Goal: Use online tool/utility: Utilize a website feature to perform a specific function

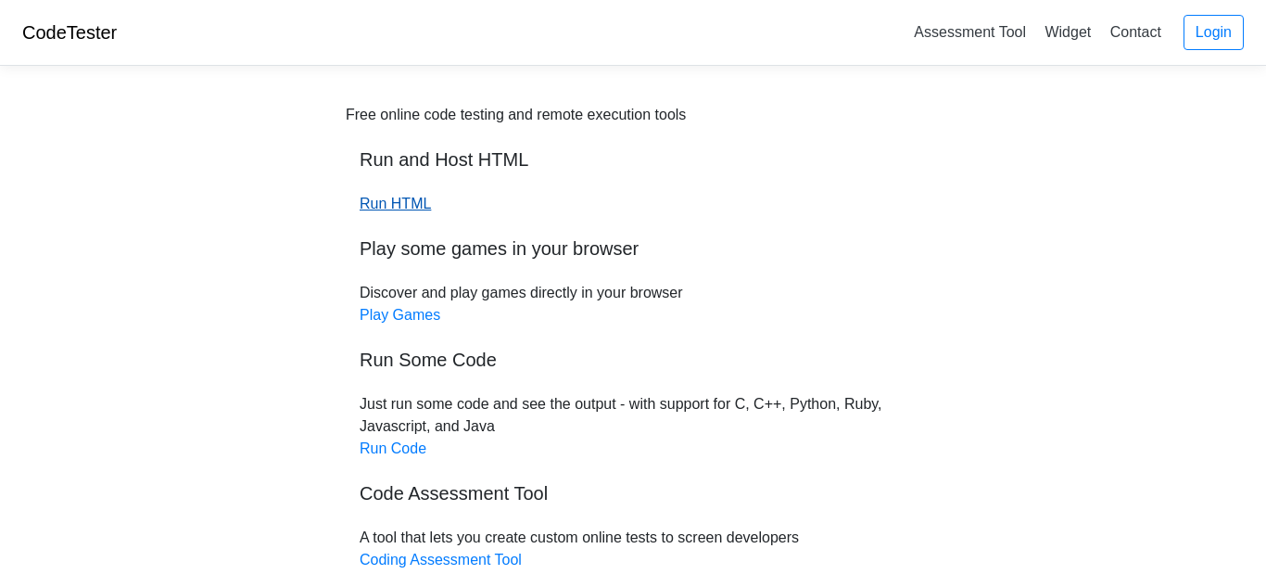
click at [406, 204] on link "Run HTML" at bounding box center [395, 204] width 71 height 16
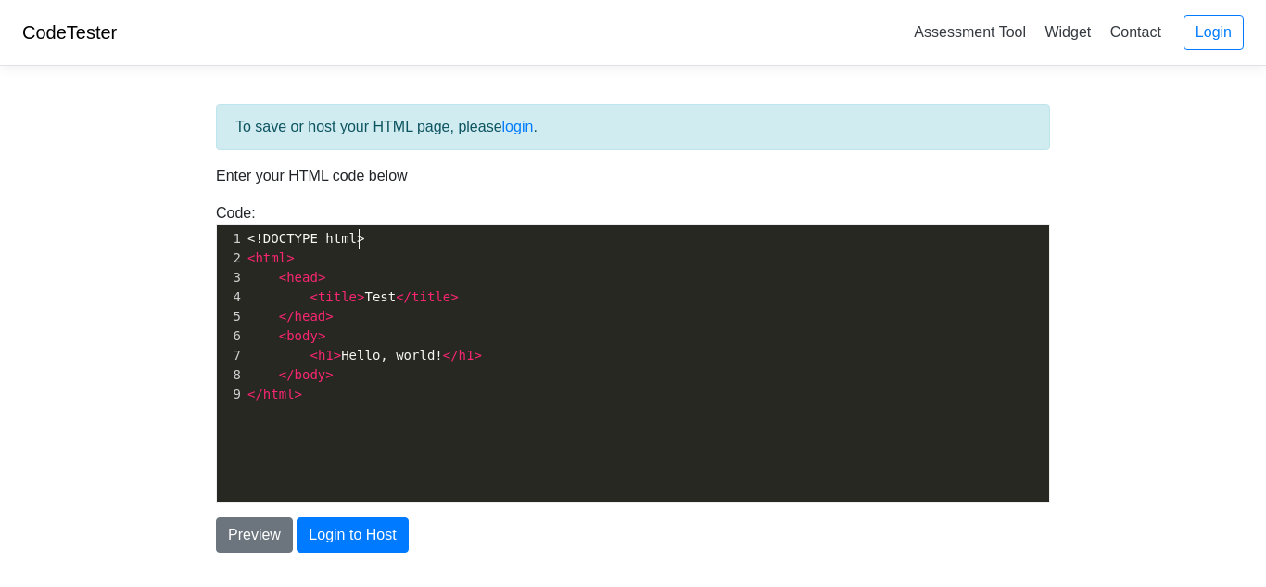
scroll to position [2, 0]
click at [361, 385] on pre "</ html >" at bounding box center [646, 394] width 805 height 19
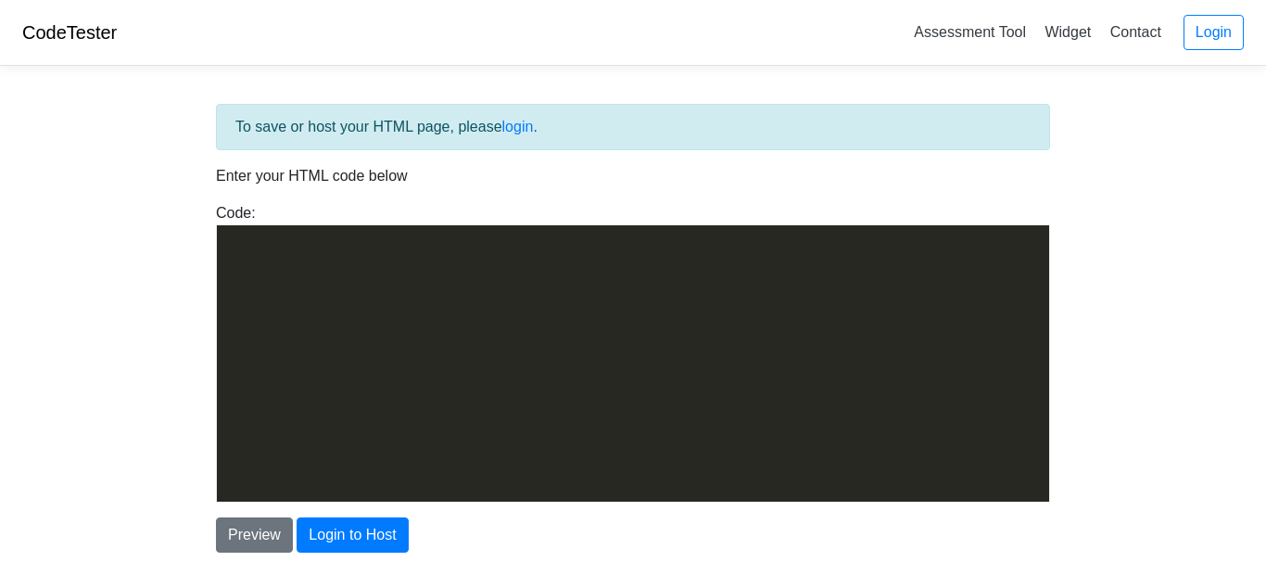
scroll to position [6639, 0]
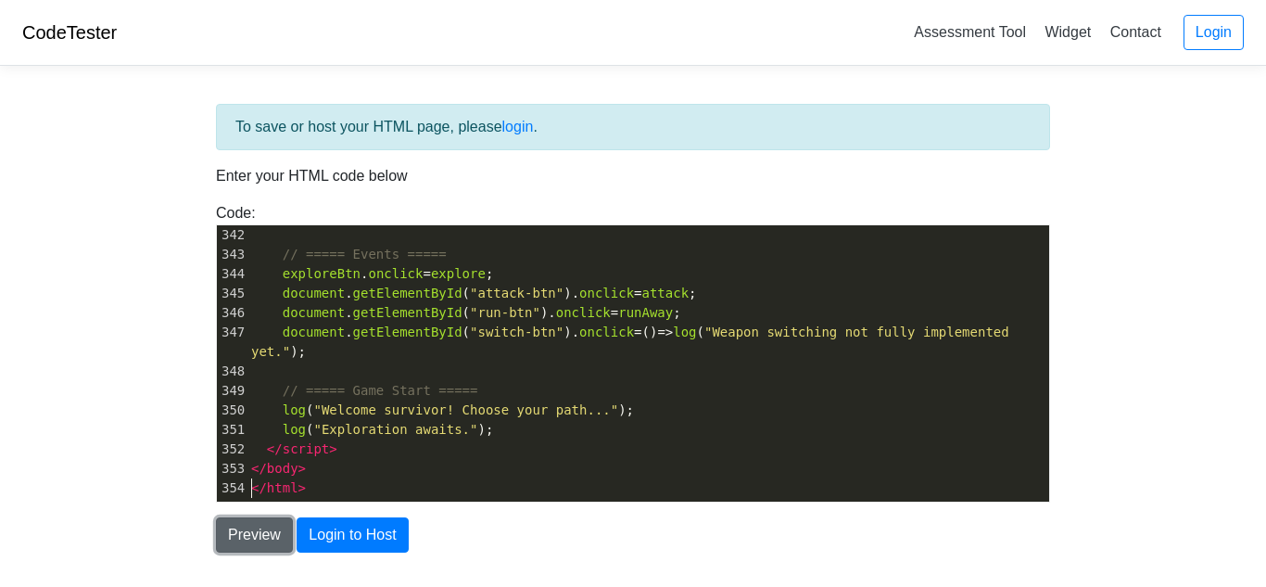
click at [259, 540] on button "Preview" at bounding box center [254, 534] width 77 height 35
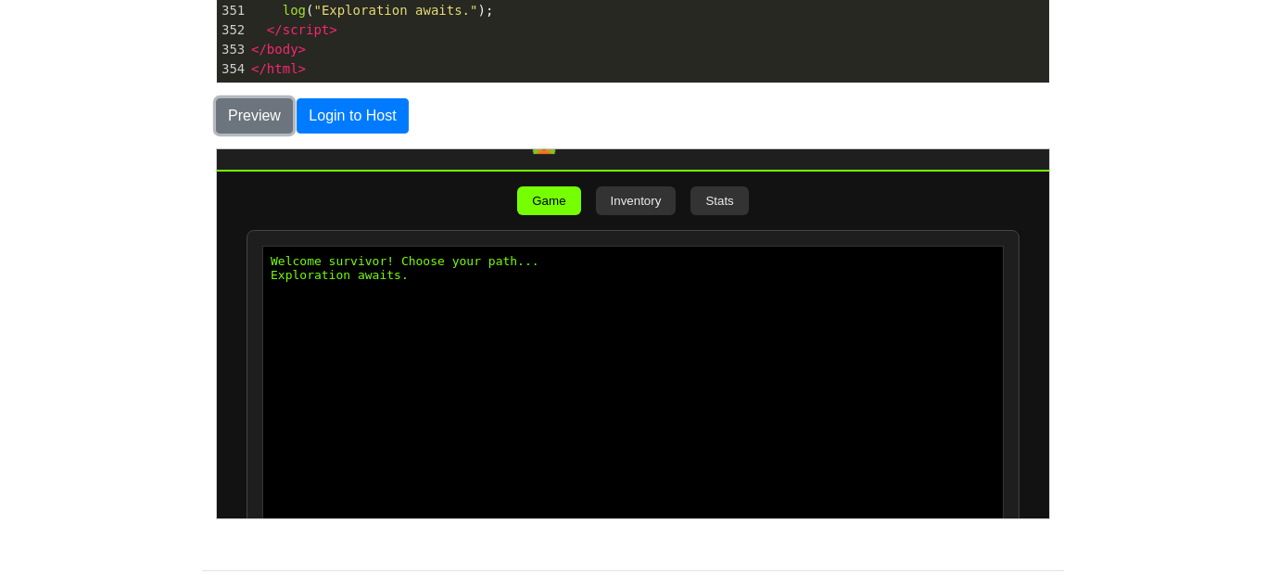
scroll to position [128, 0]
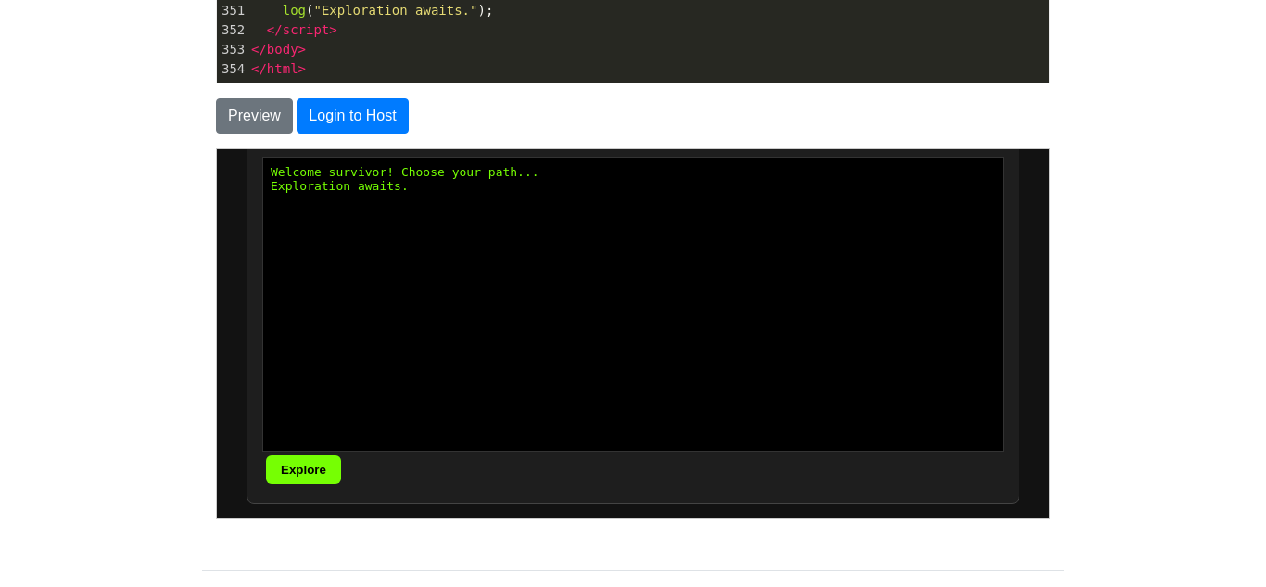
click at [295, 459] on button "Explore" at bounding box center [302, 468] width 75 height 29
click at [216, 148] on button "Attack" at bounding box center [216, 148] width 0 height 0
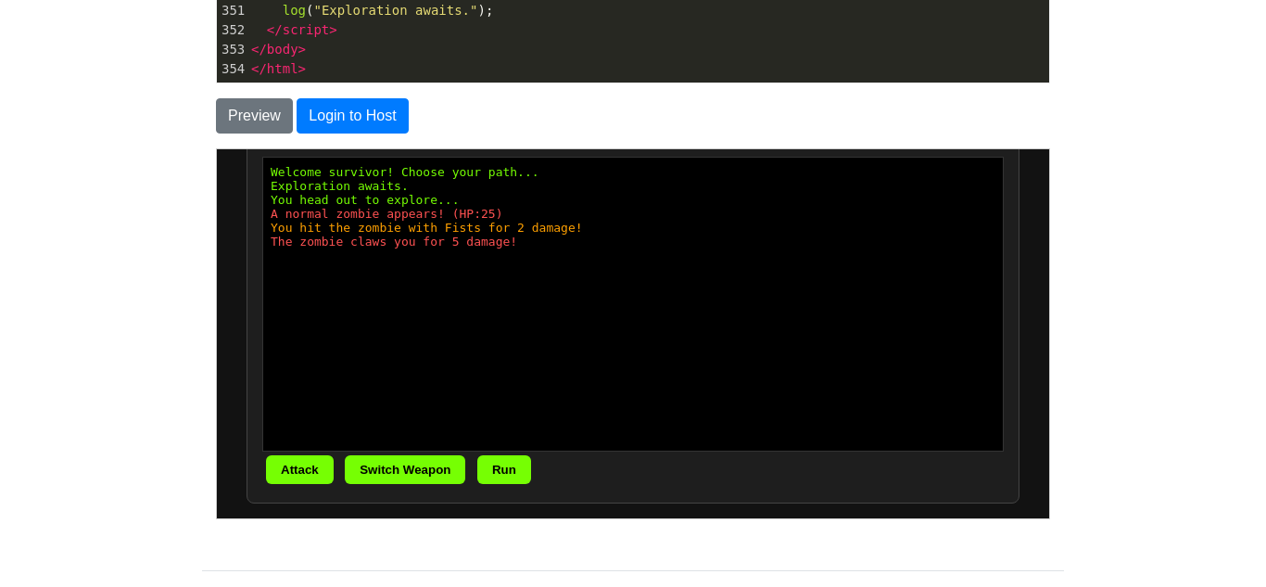
click at [396, 468] on button "Switch Weapon" at bounding box center [404, 468] width 120 height 29
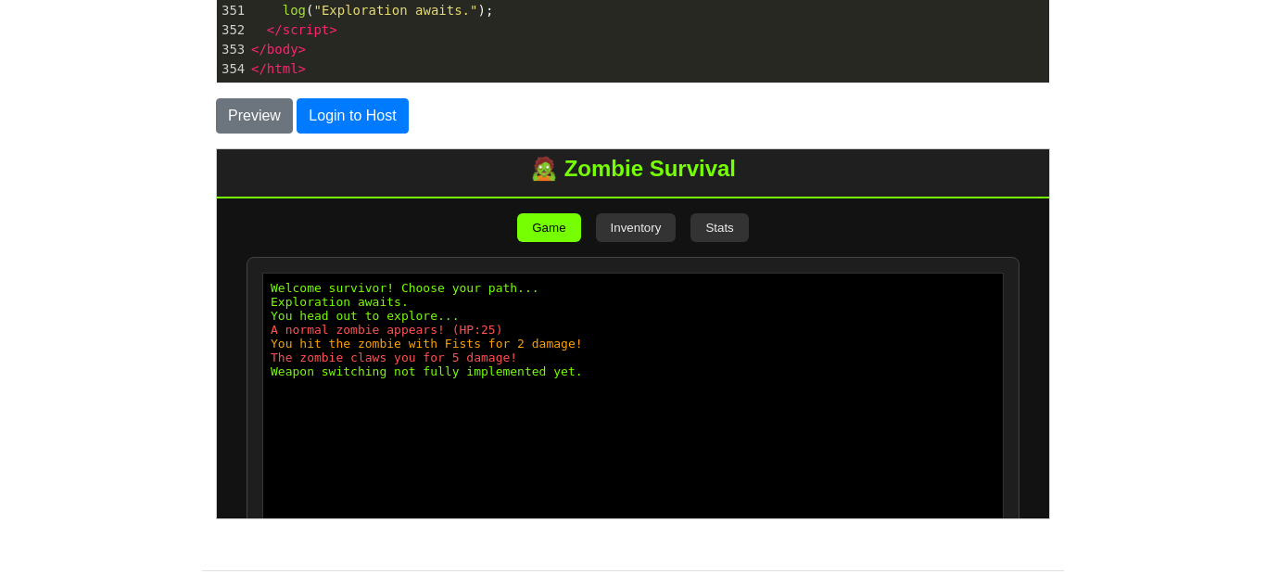
scroll to position [3, 0]
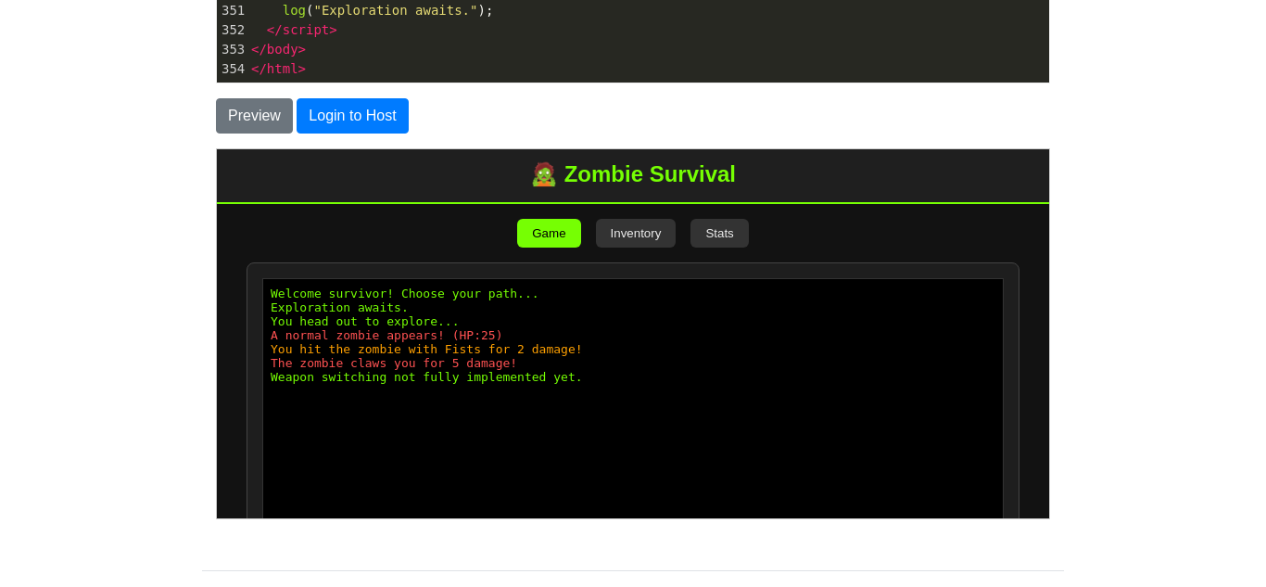
click at [652, 254] on body "🧟 Zombie Survival Game Inventory Stats Welcome survivor! Choose your path... Ex…" at bounding box center [632, 391] width 832 height 493
click at [651, 245] on button "Inventory" at bounding box center [635, 232] width 81 height 29
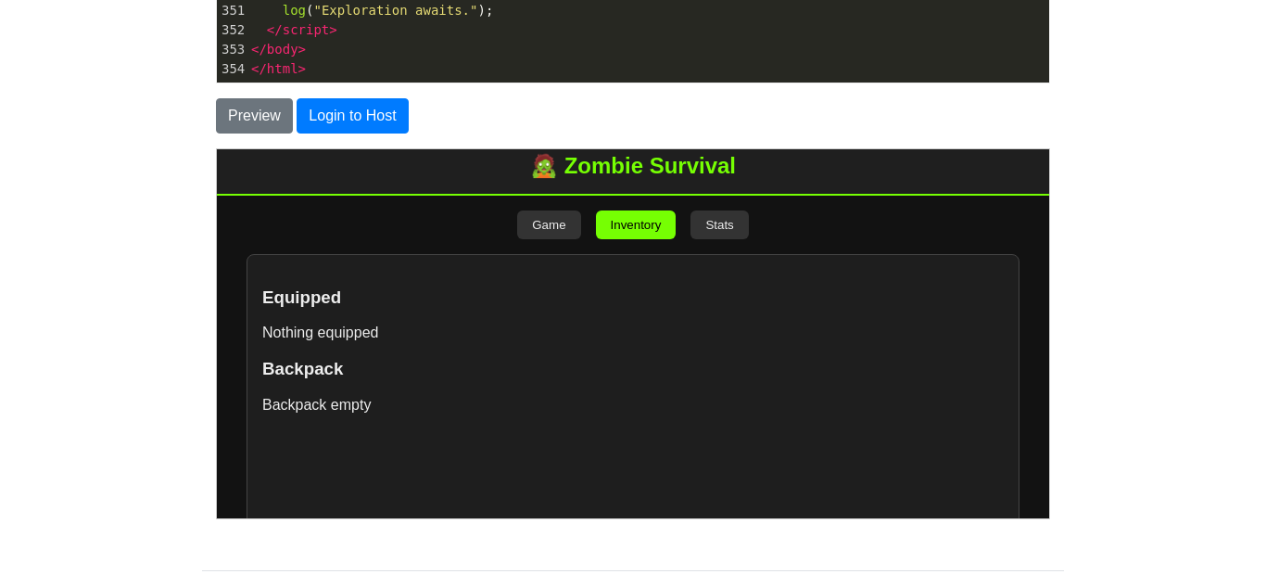
scroll to position [8, 0]
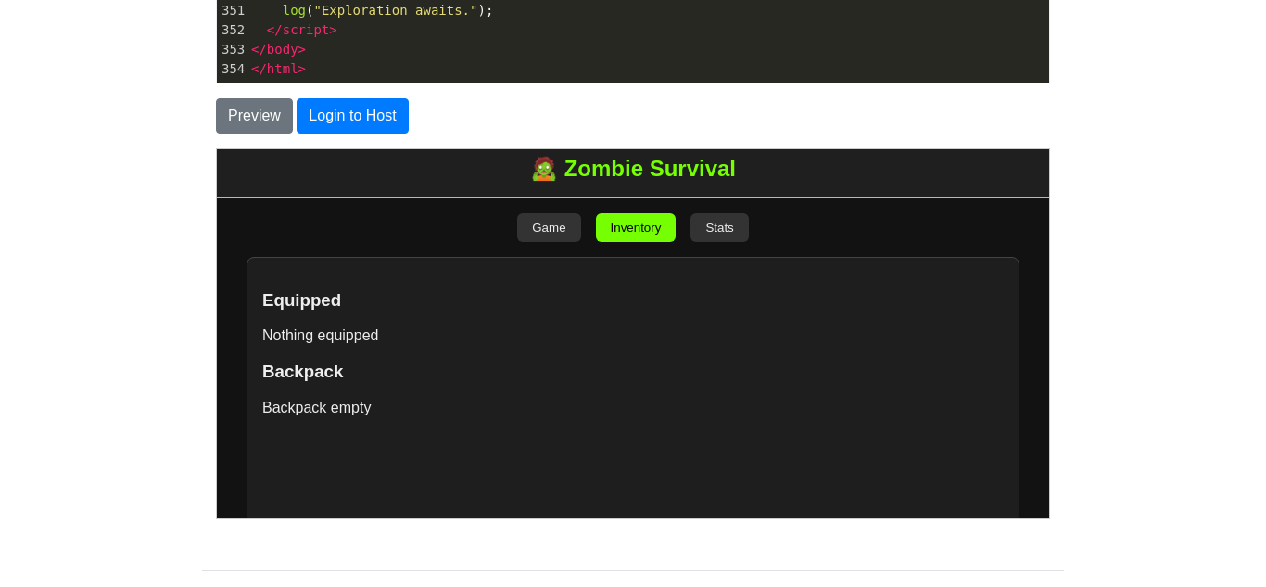
click at [713, 233] on button "Stats" at bounding box center [717, 226] width 57 height 29
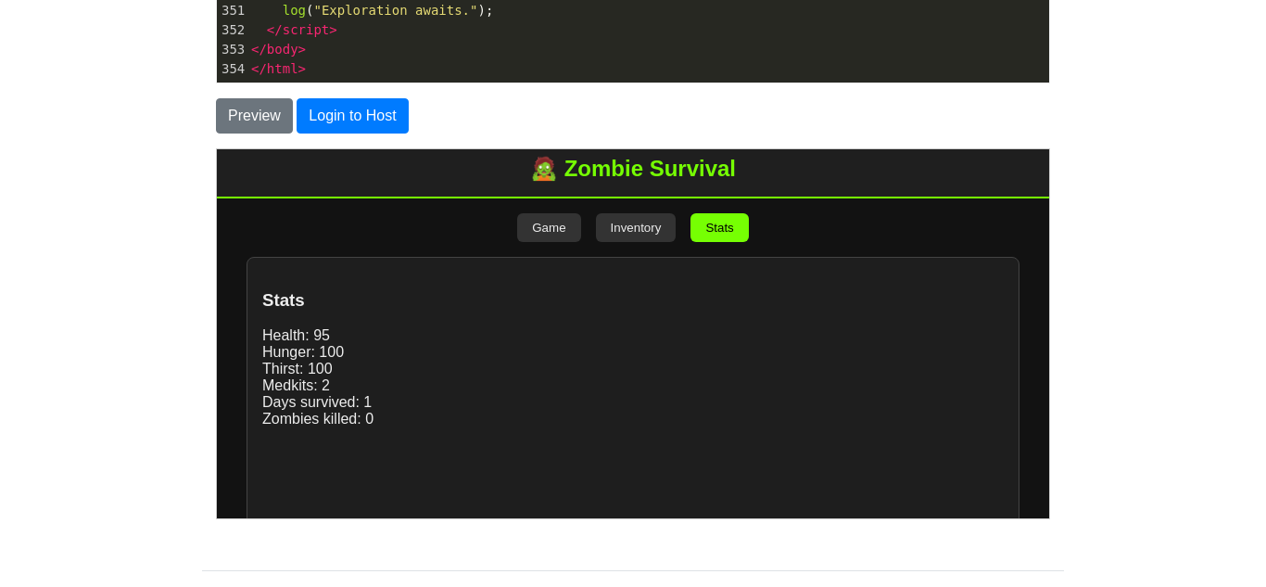
click at [536, 218] on button "Game" at bounding box center [547, 226] width 63 height 29
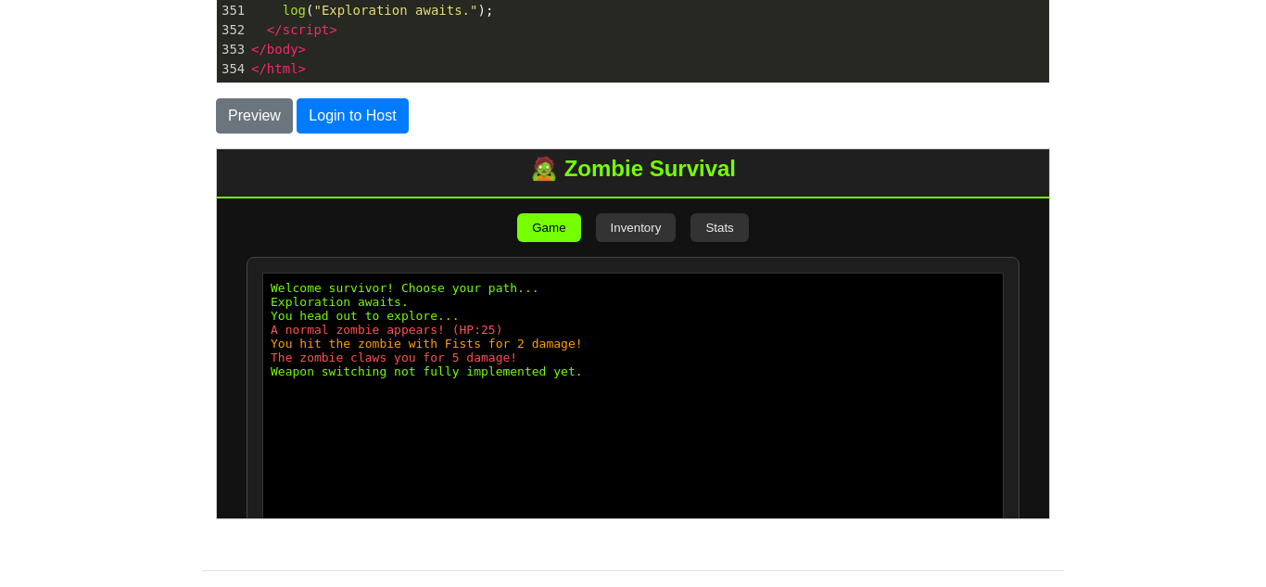
scroll to position [128, 0]
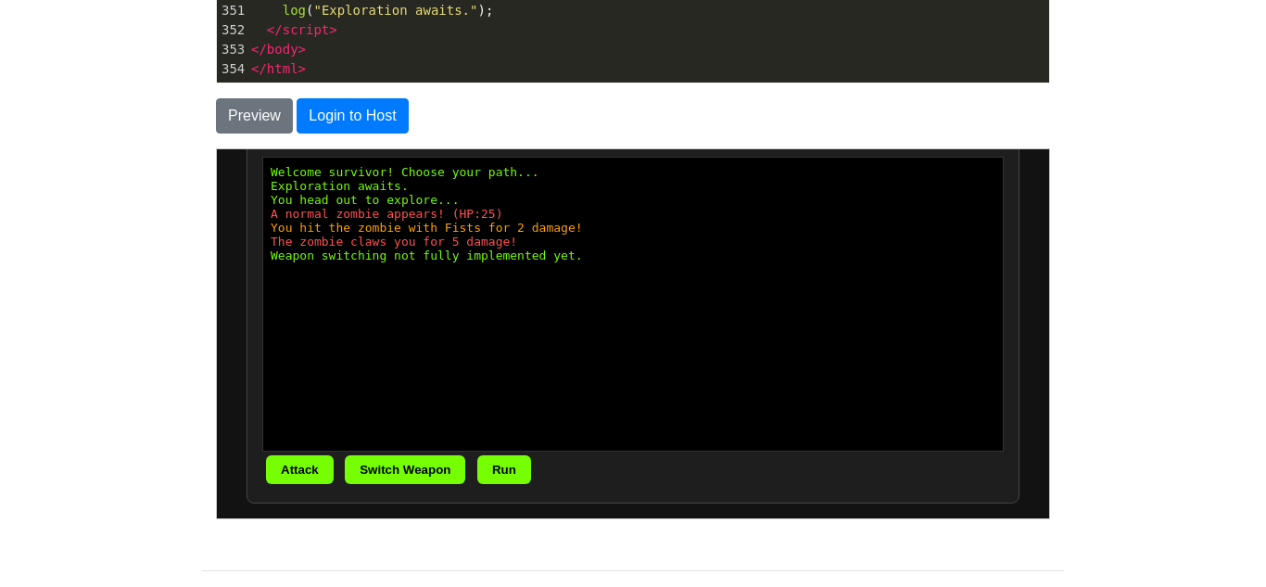
click at [290, 465] on button "Attack" at bounding box center [299, 468] width 68 height 29
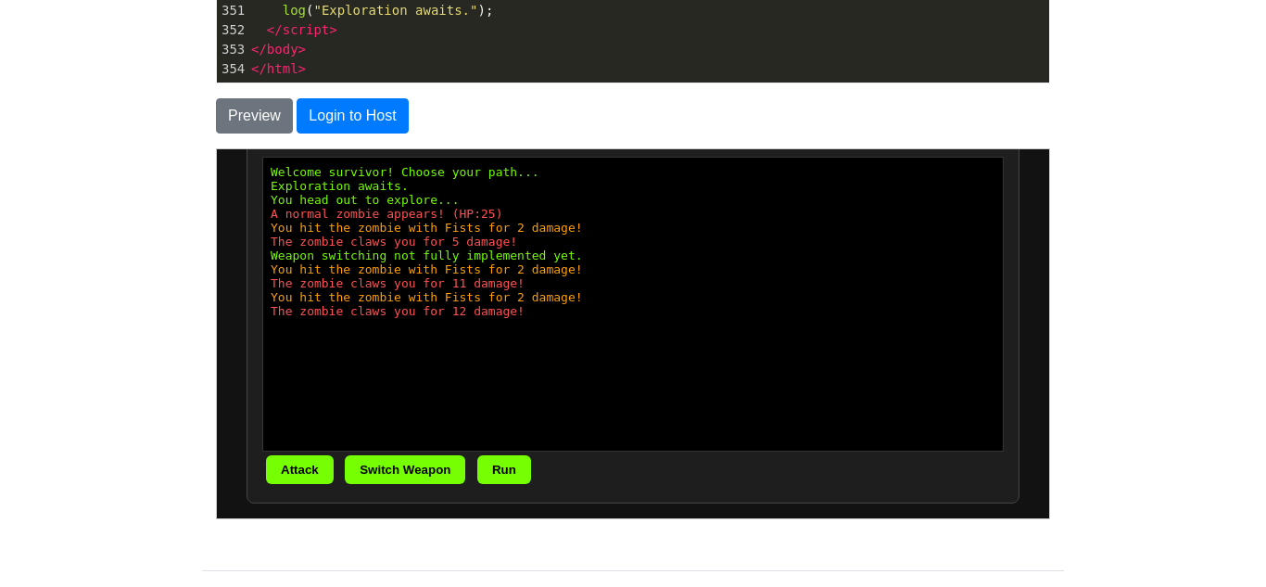
click at [290, 465] on button "Attack" at bounding box center [299, 468] width 68 height 29
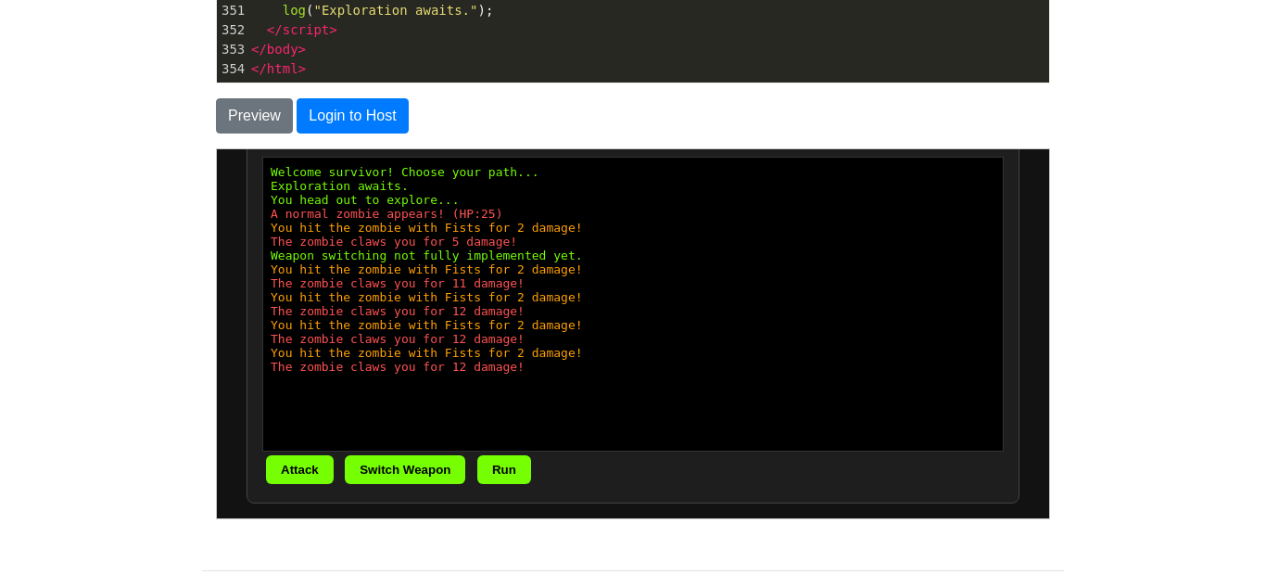
click at [290, 465] on button "Attack" at bounding box center [299, 468] width 68 height 29
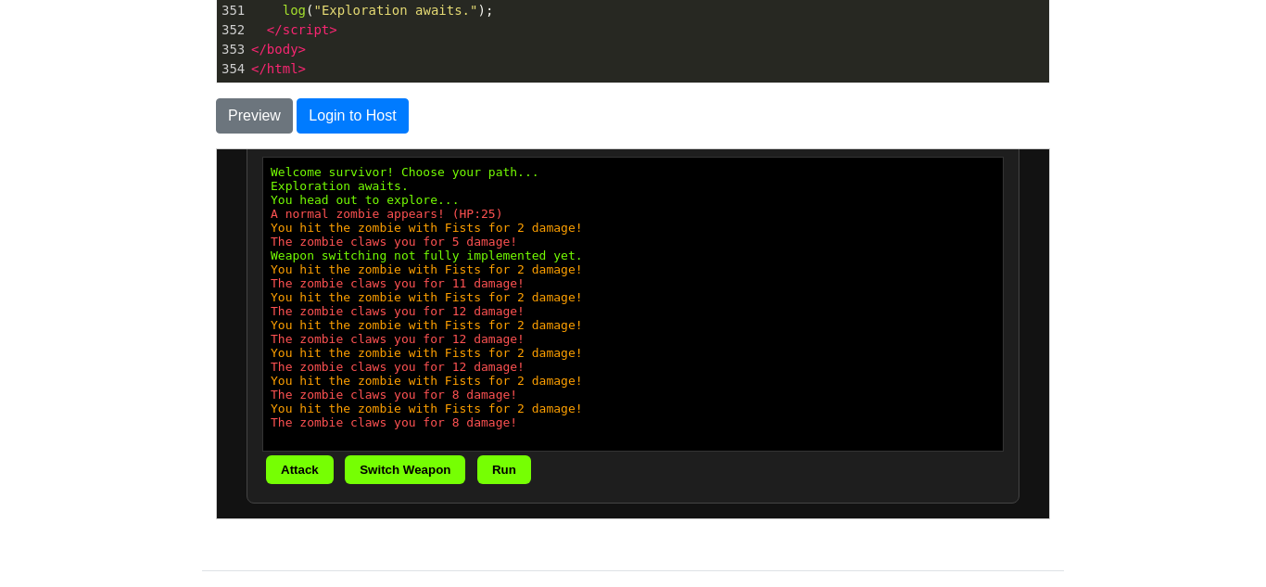
click at [290, 465] on button "Attack" at bounding box center [299, 468] width 68 height 29
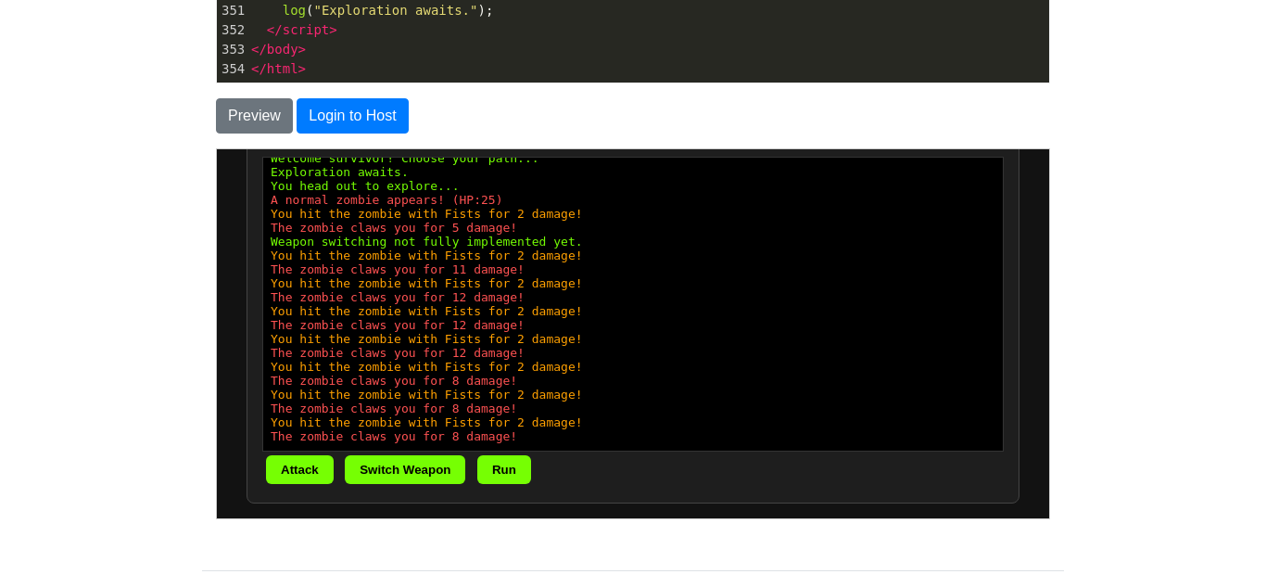
click at [290, 465] on button "Attack" at bounding box center [299, 468] width 68 height 29
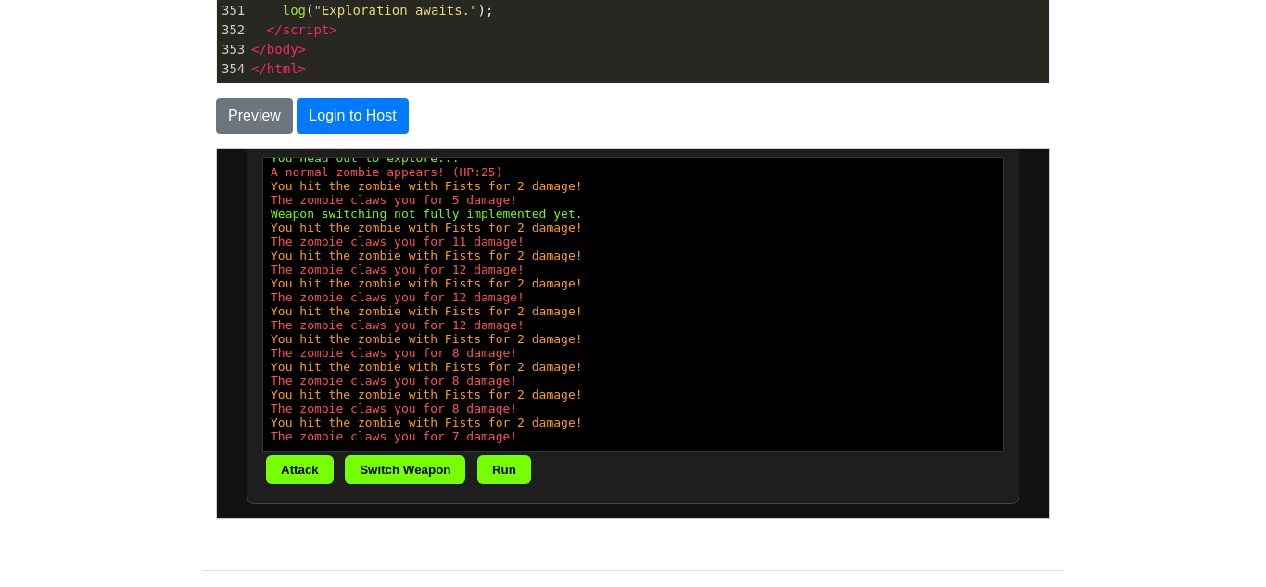
click at [290, 465] on button "Attack" at bounding box center [299, 468] width 68 height 29
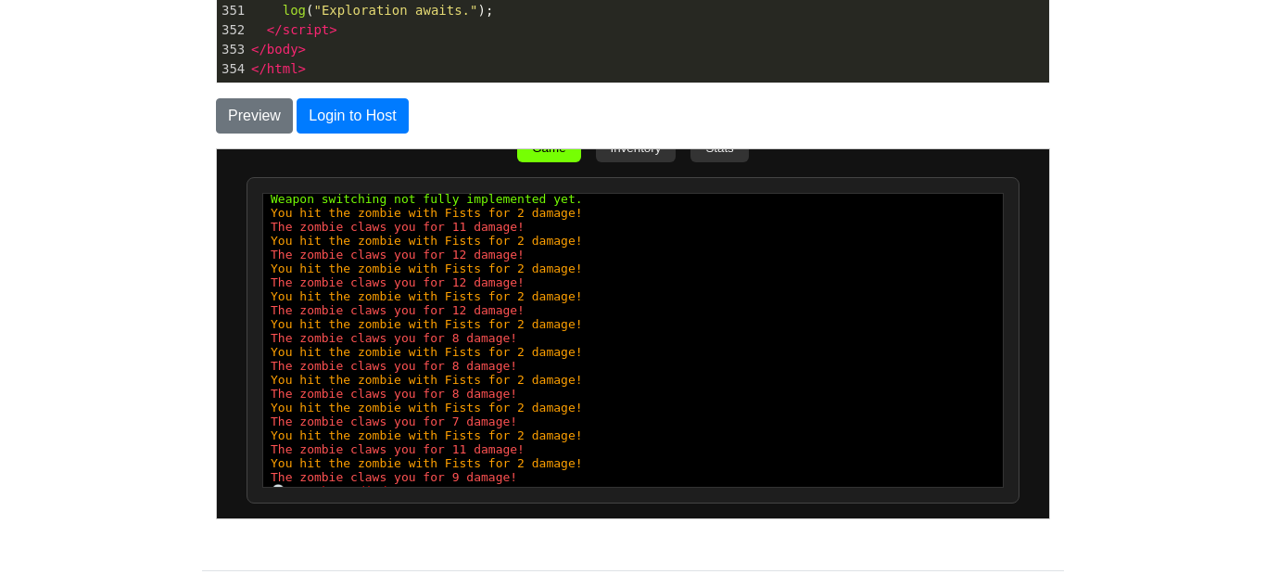
scroll to position [91, 0]
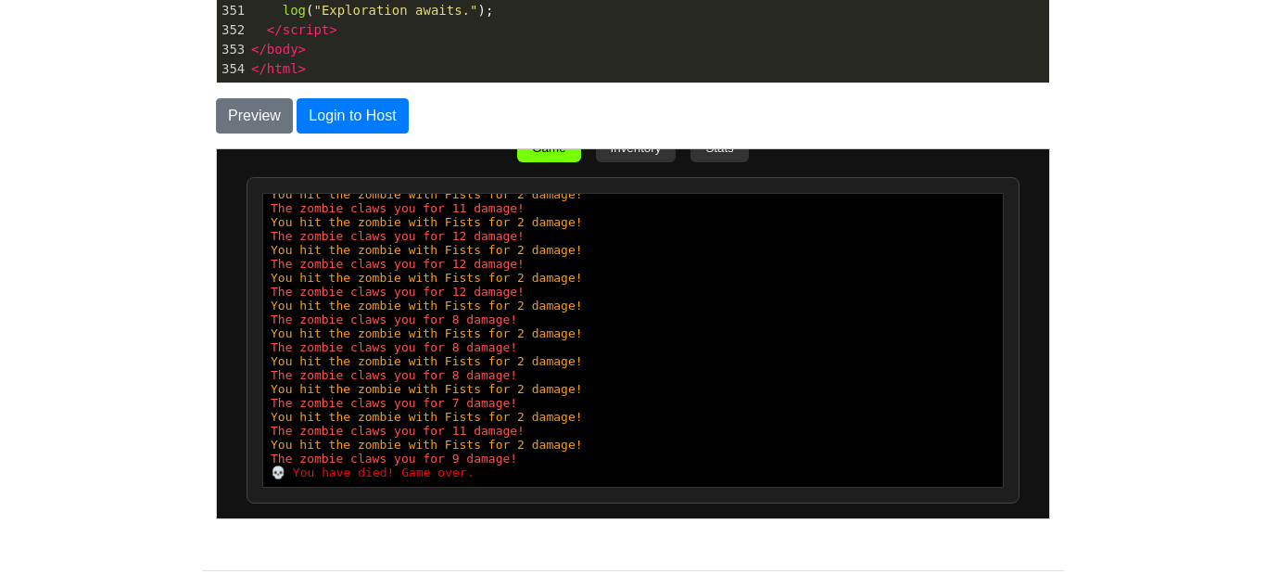
click at [290, 465] on div "💀 You have died! Game over." at bounding box center [632, 471] width 725 height 14
click at [357, 459] on div "The zombie claws you for 9 damage!" at bounding box center [632, 457] width 725 height 14
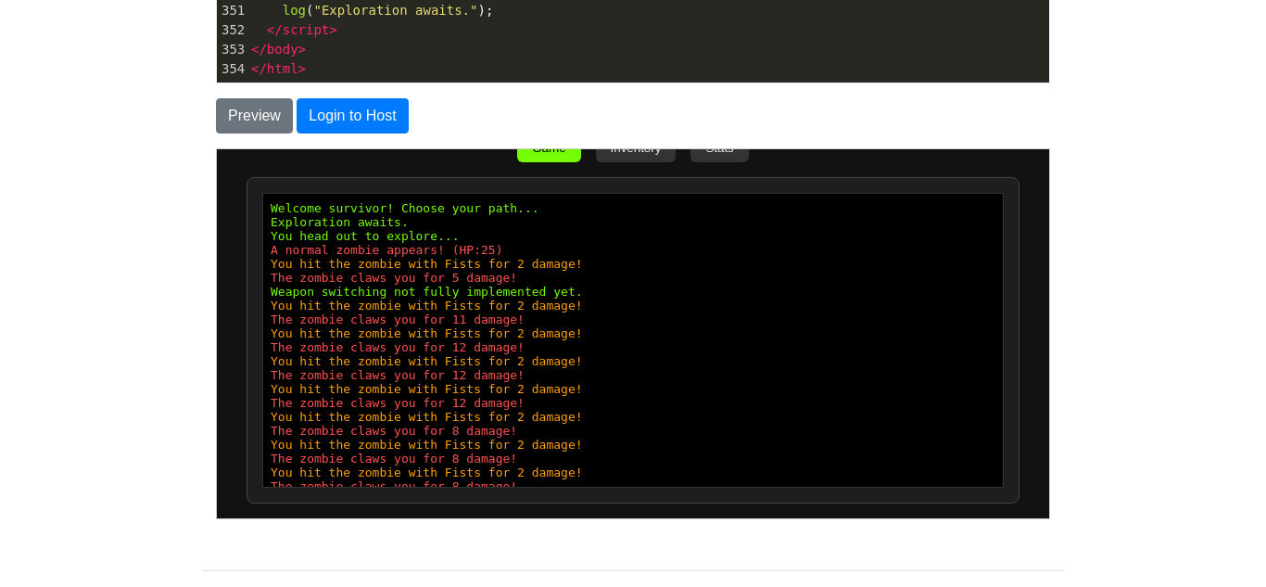
click at [433, 20] on pre "</ script >" at bounding box center [647, 29] width 801 height 19
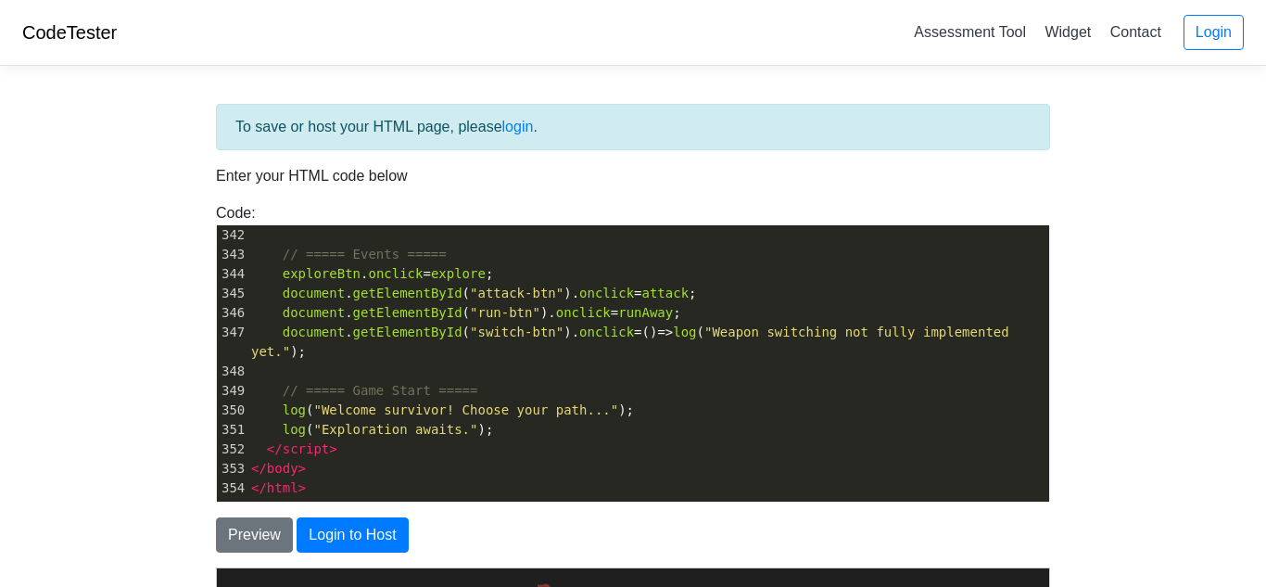
type textarea "<!DOCTYPE html> <html lang="en"> <head> <meta charset="UTF-8"> <title>Zombie Su…"
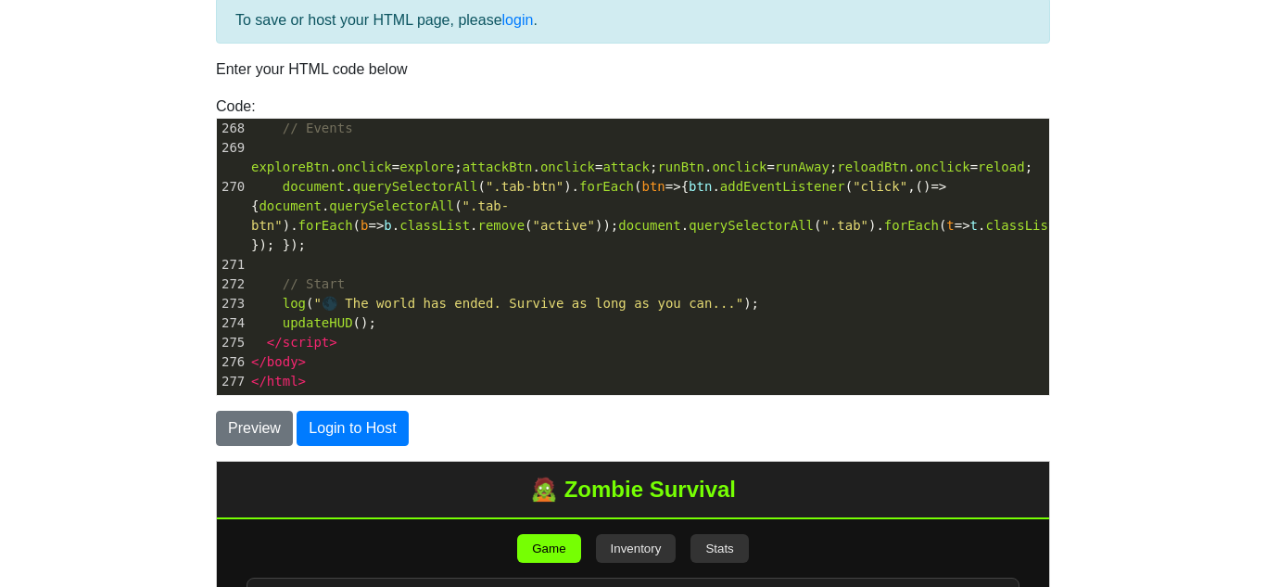
scroll to position [111, 0]
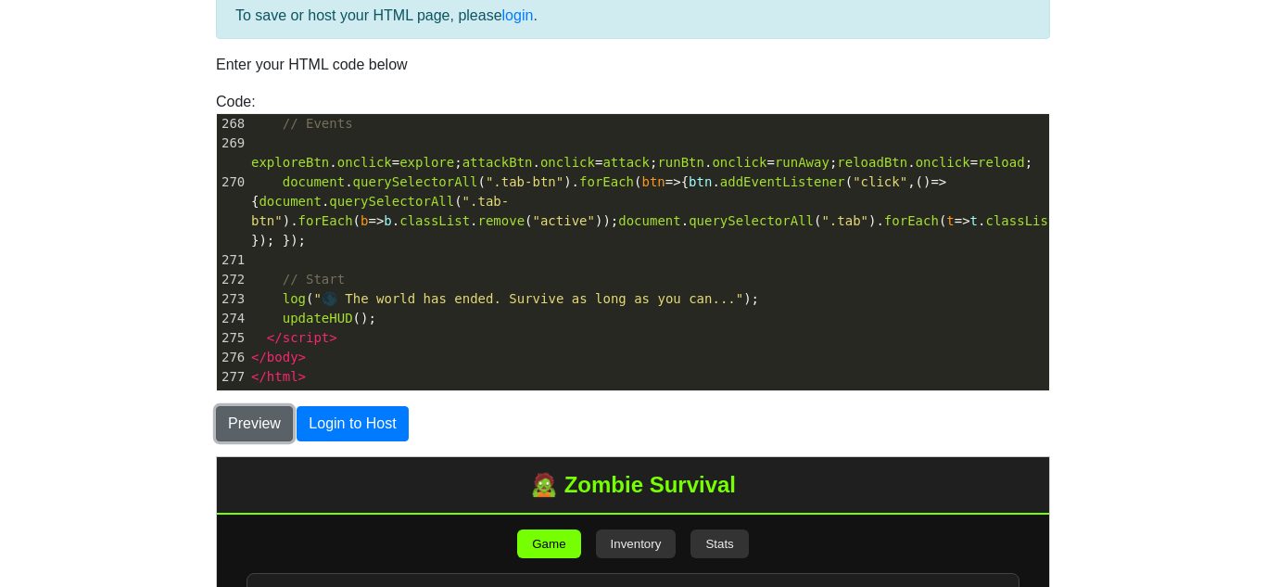
click at [256, 426] on button "Preview" at bounding box center [254, 423] width 77 height 35
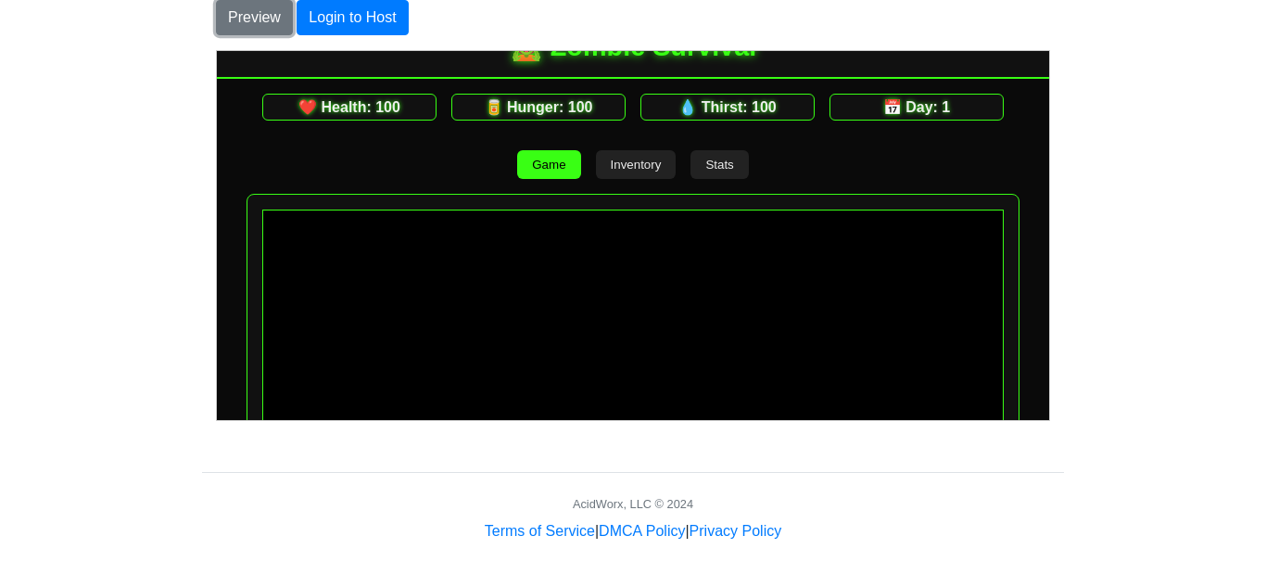
scroll to position [190, 0]
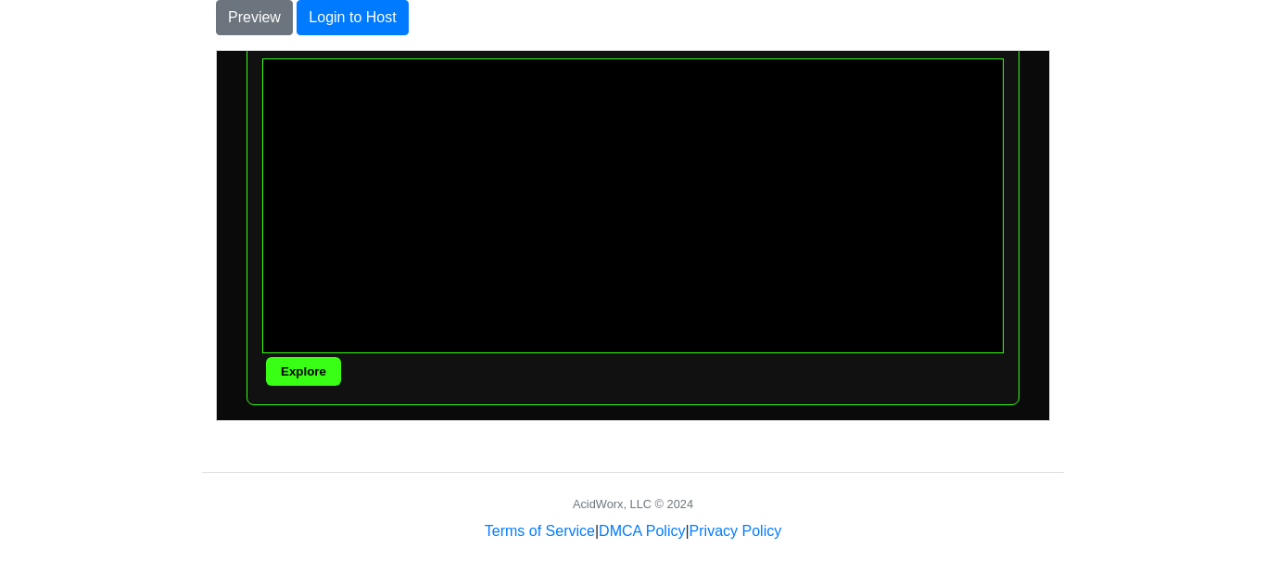
click at [303, 372] on button "Explore" at bounding box center [302, 370] width 75 height 29
click at [308, 339] on div at bounding box center [631, 204] width 741 height 295
click at [303, 364] on button "Explore" at bounding box center [302, 370] width 75 height 29
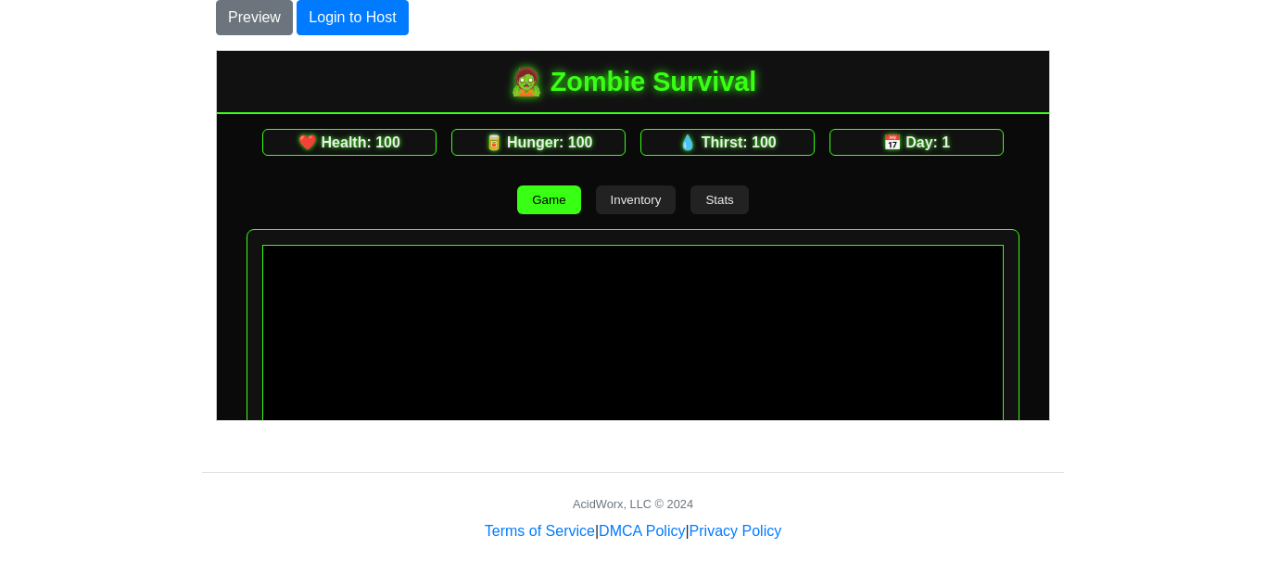
scroll to position [0, 0]
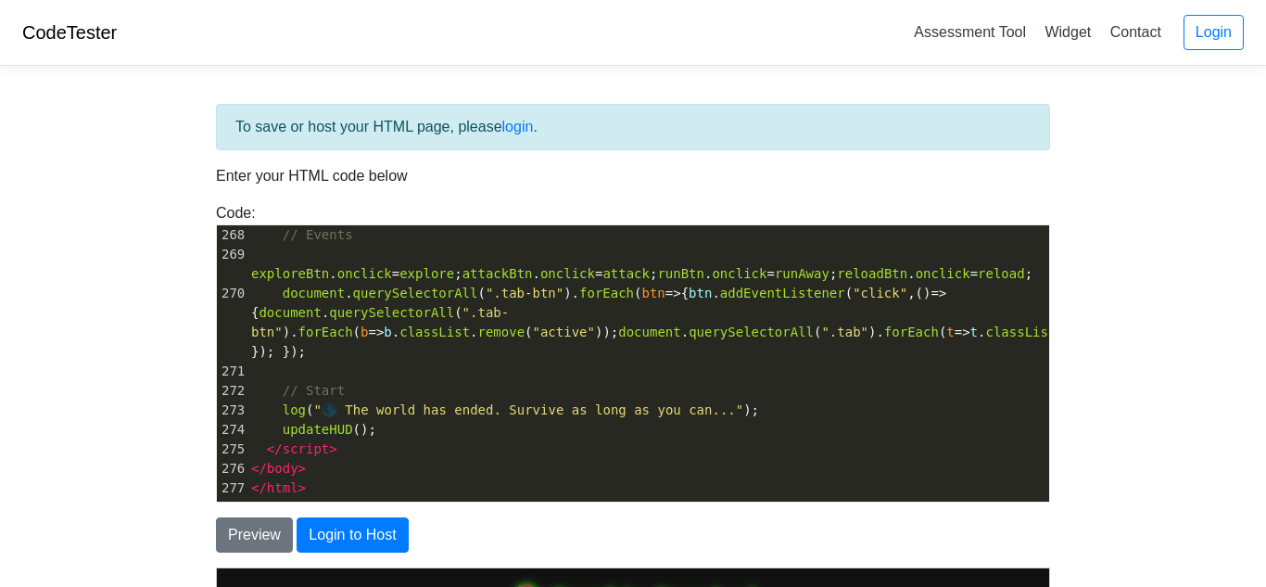
click at [374, 439] on pre "</ script >" at bounding box center [647, 448] width 801 height 19
type textarea "<!DOCTYPE html> <html lang="en"> <head> <meta charset="UTF-8"> <title>Zombie Su…"
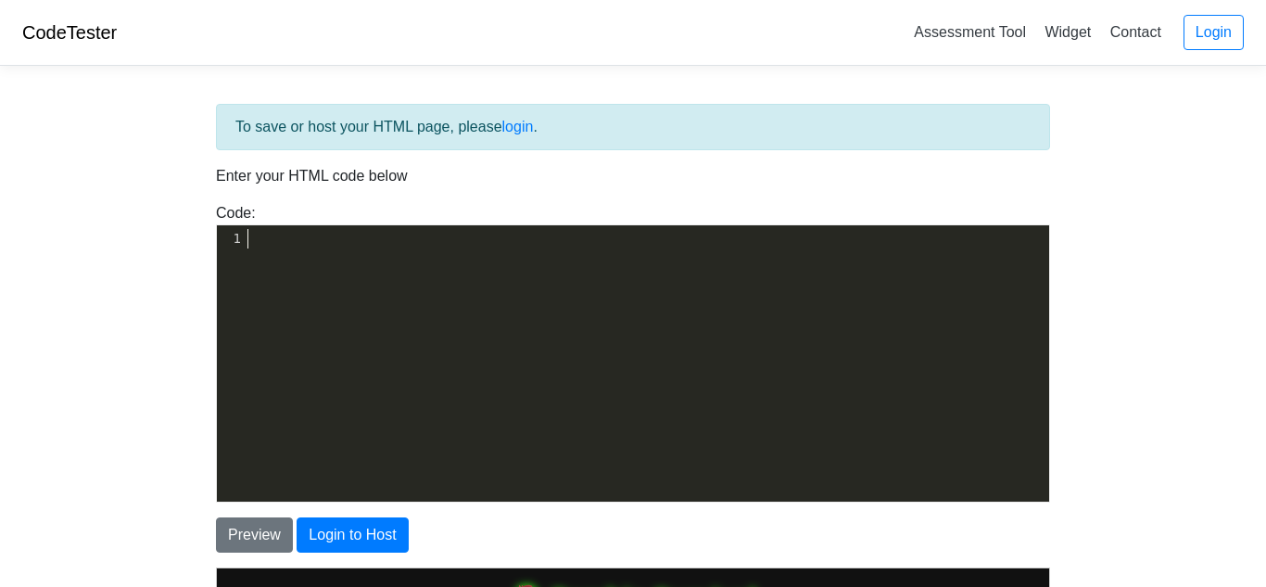
scroll to position [5374, 0]
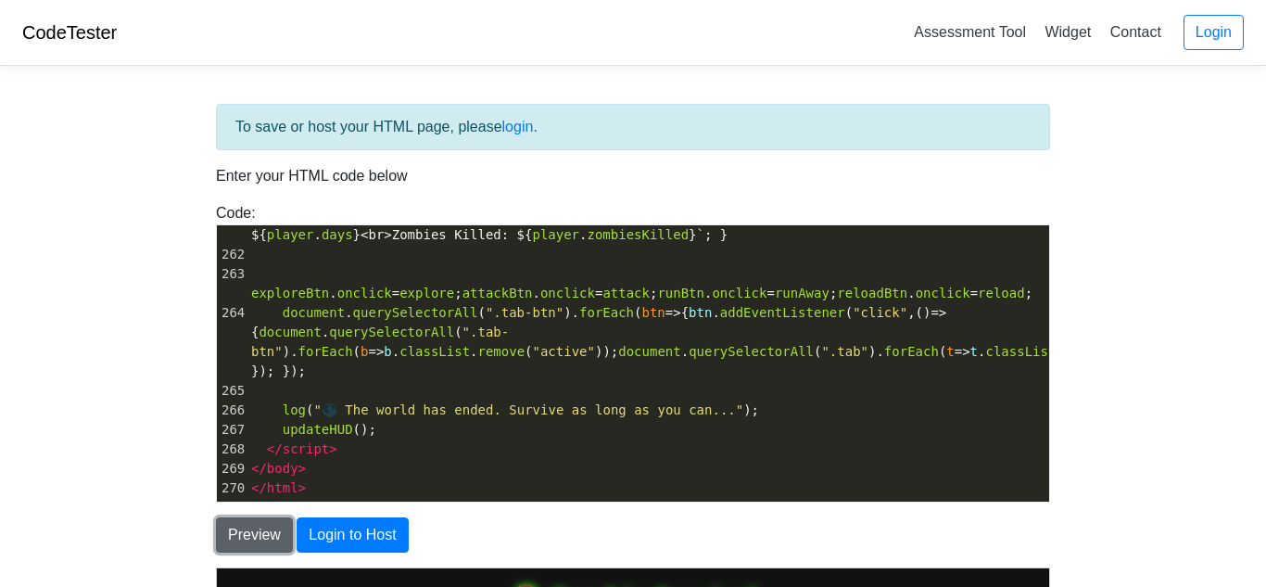
click at [236, 522] on button "Preview" at bounding box center [254, 534] width 77 height 35
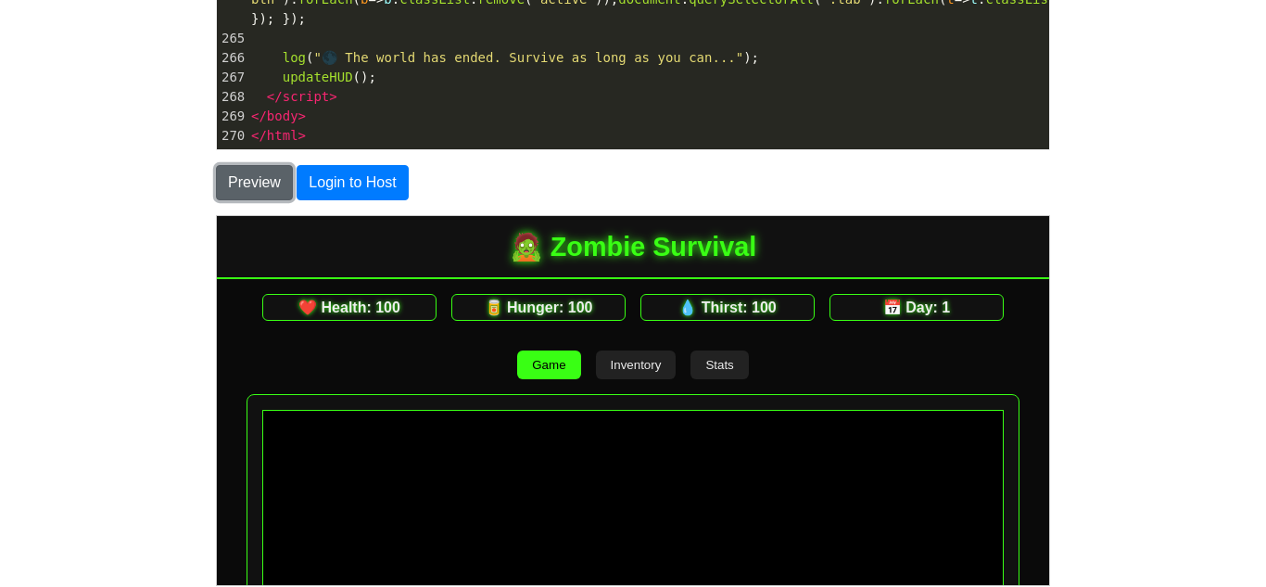
scroll to position [190, 0]
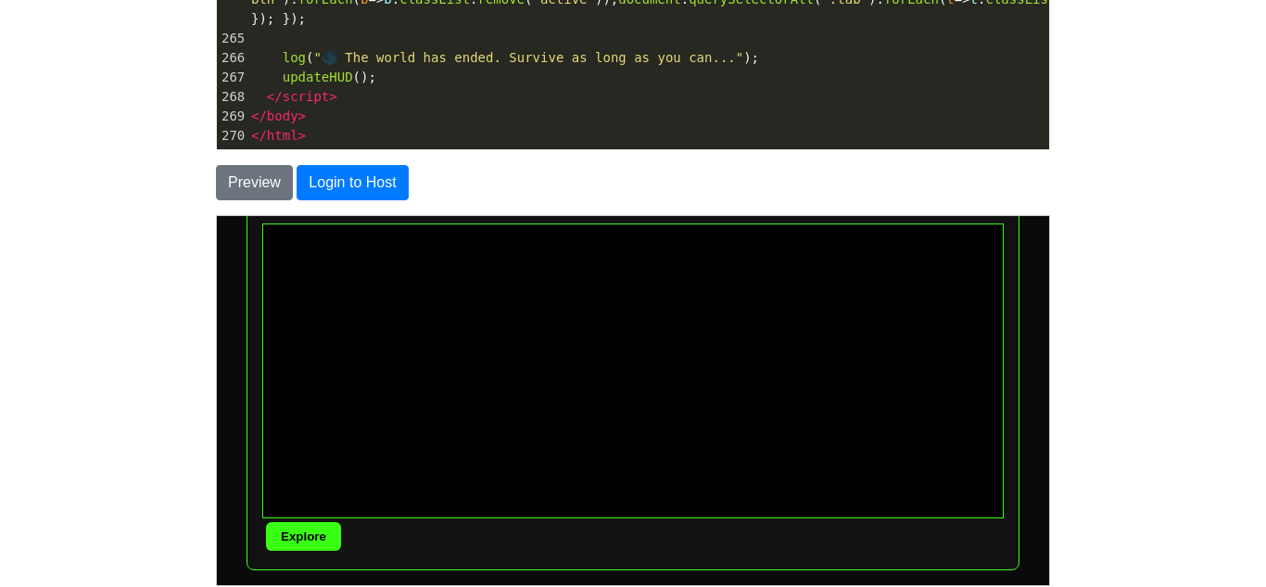
click at [310, 553] on div "Explore Attack Switch Weapon Reload Run" at bounding box center [632, 388] width 773 height 362
click at [312, 545] on button "Explore" at bounding box center [302, 535] width 75 height 29
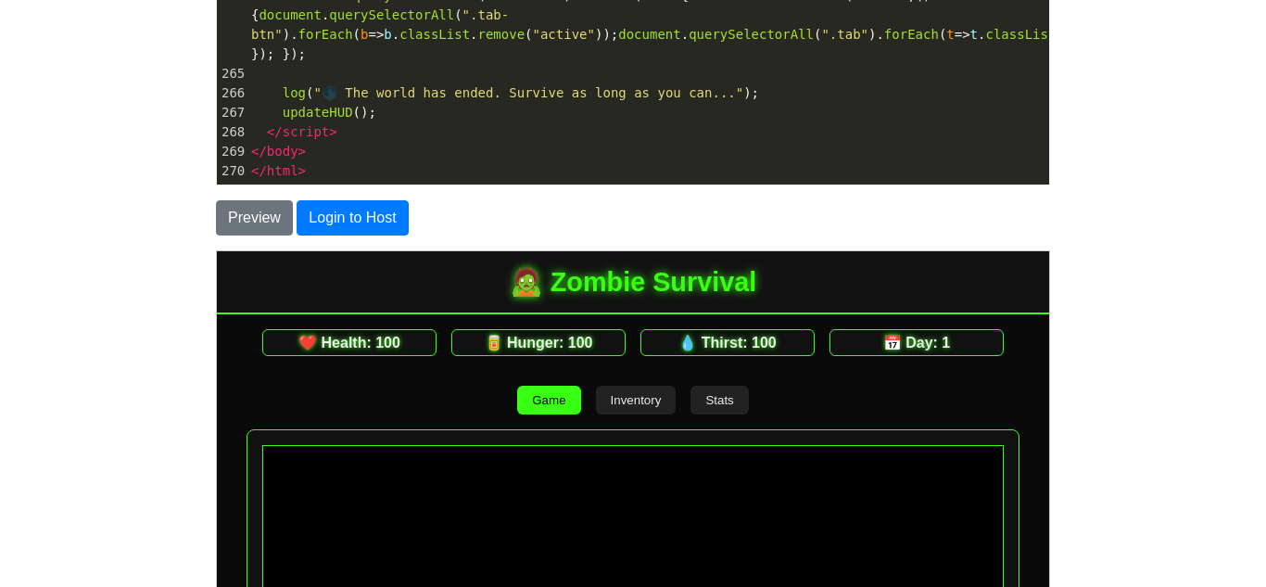
scroll to position [314, 0]
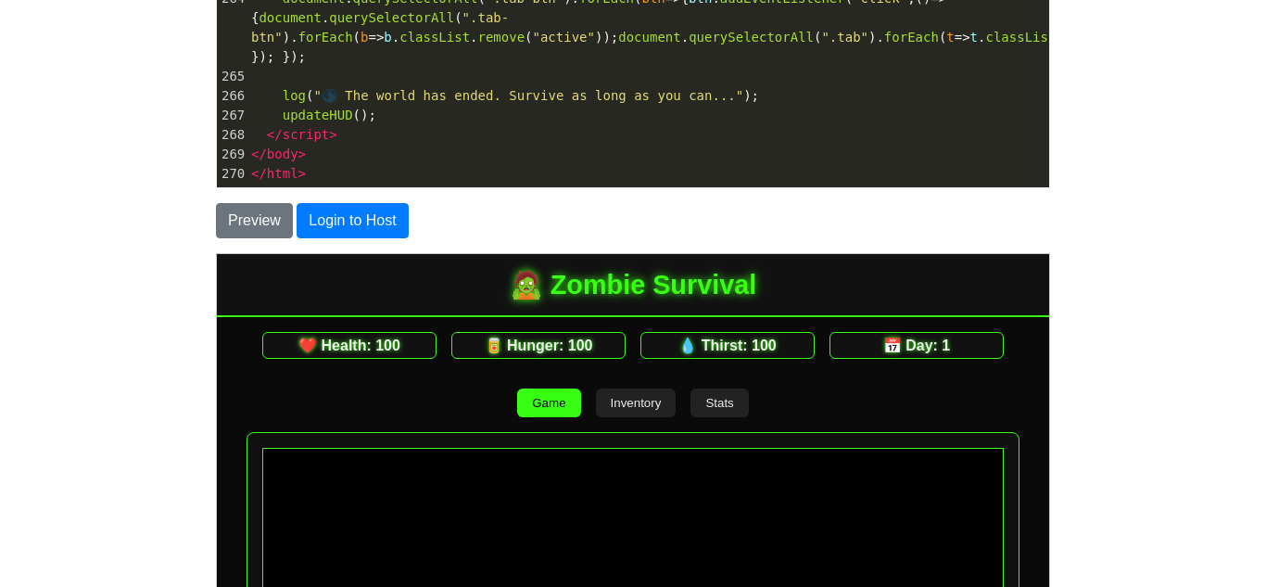
click at [316, 183] on pre "​" at bounding box center [647, 192] width 801 height 19
type textarea "<!DOCTYPE html> <html lang="en"> <head> <meta charset="UTF-8"> <title>Zombie Su…"
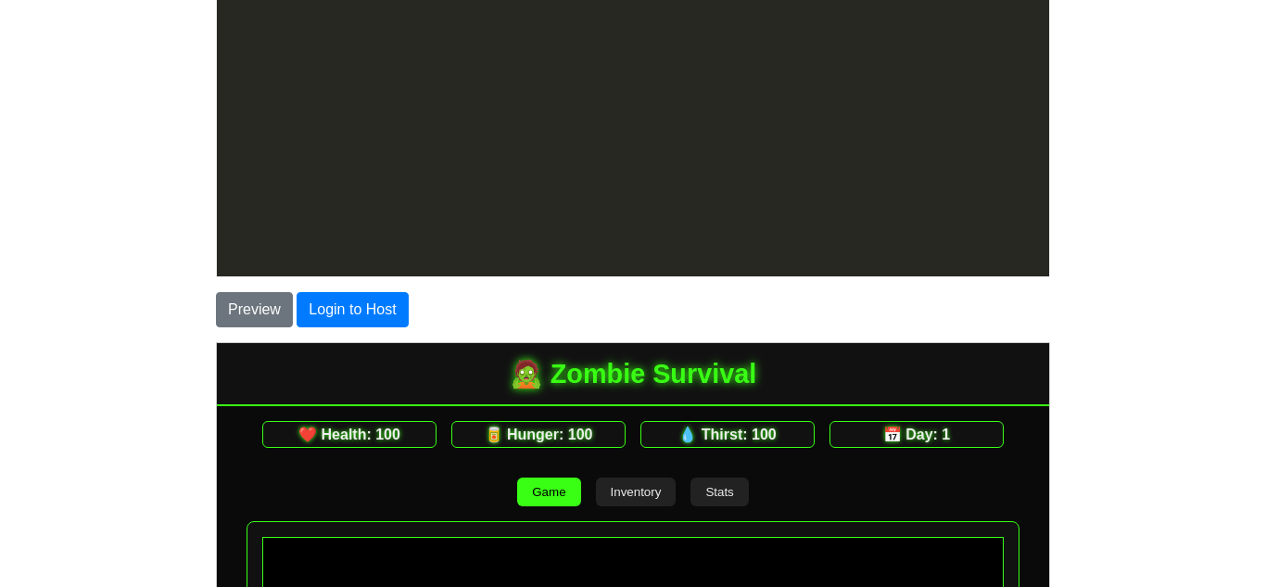
scroll to position [2864, 0]
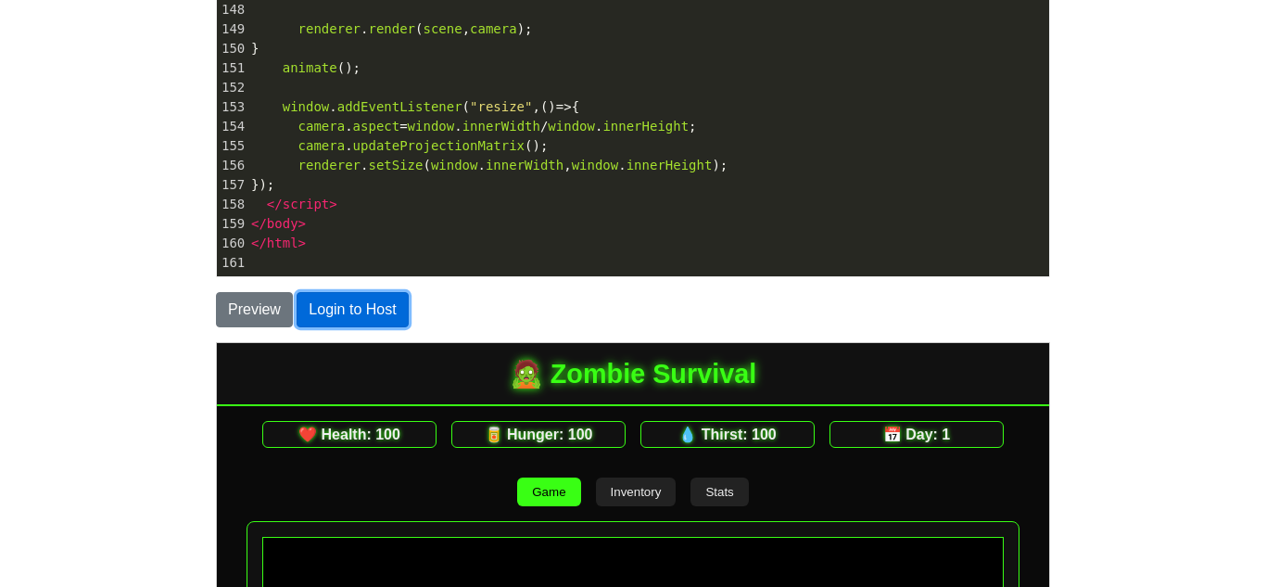
click at [322, 309] on button "Login to Host" at bounding box center [352, 309] width 111 height 35
click at [262, 319] on button "Preview" at bounding box center [254, 309] width 77 height 35
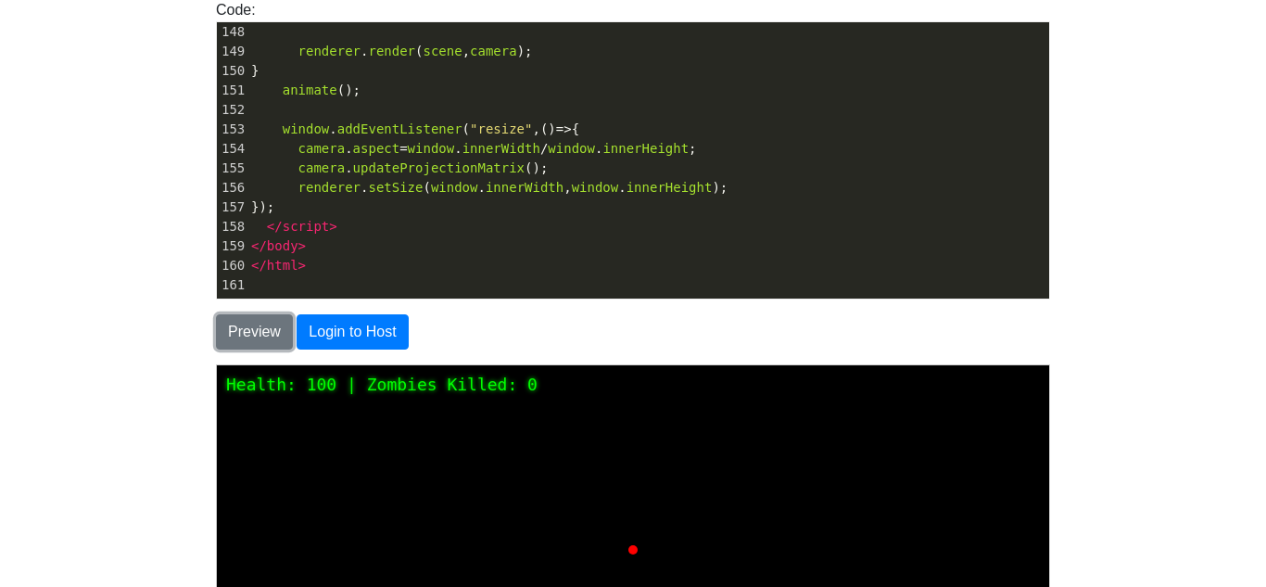
scroll to position [135, 0]
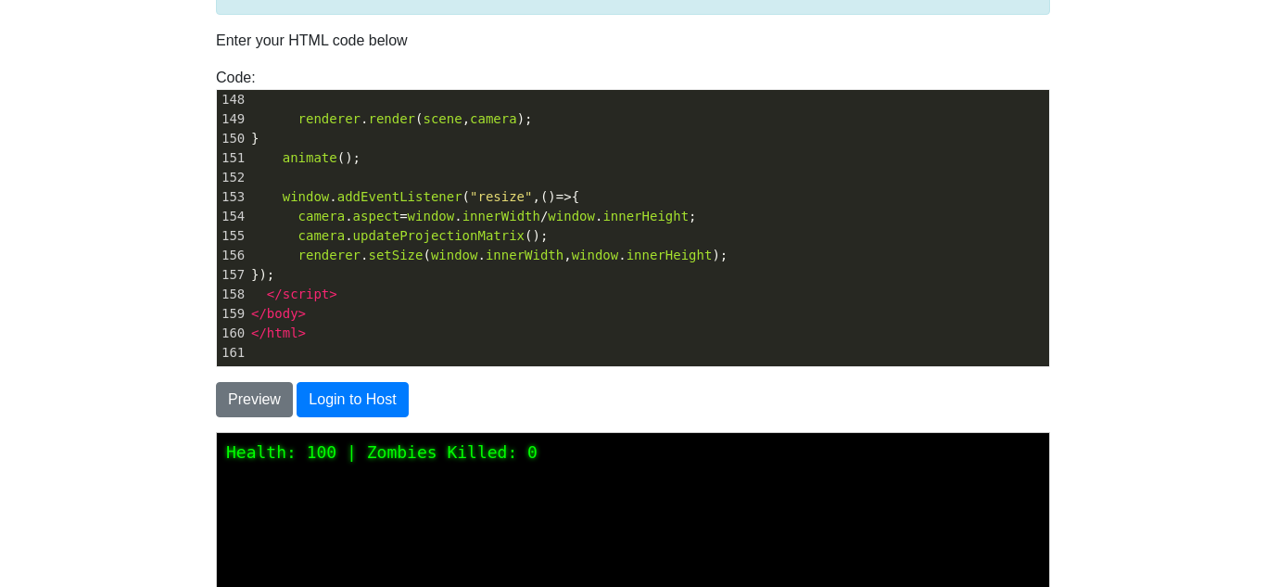
click at [313, 334] on pre "</ html >" at bounding box center [647, 332] width 801 height 19
type textarea "<!DOCTYPE html> <html lang="en"> <head> <meta charset="UTF-8"> <title>3D Zombie…"
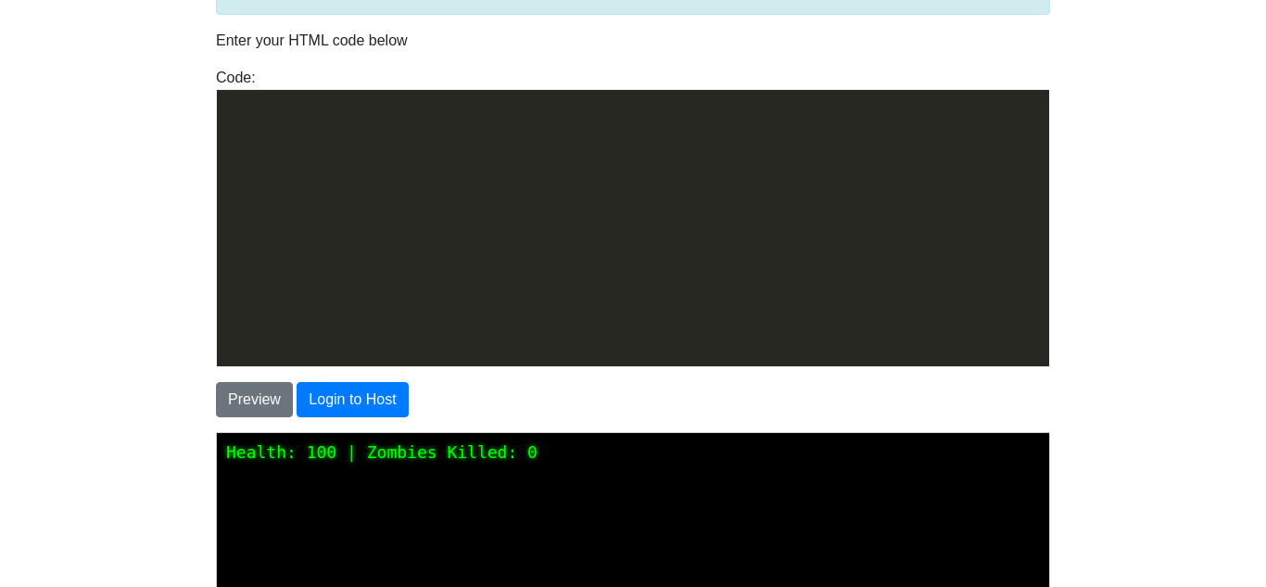
scroll to position [3059, 0]
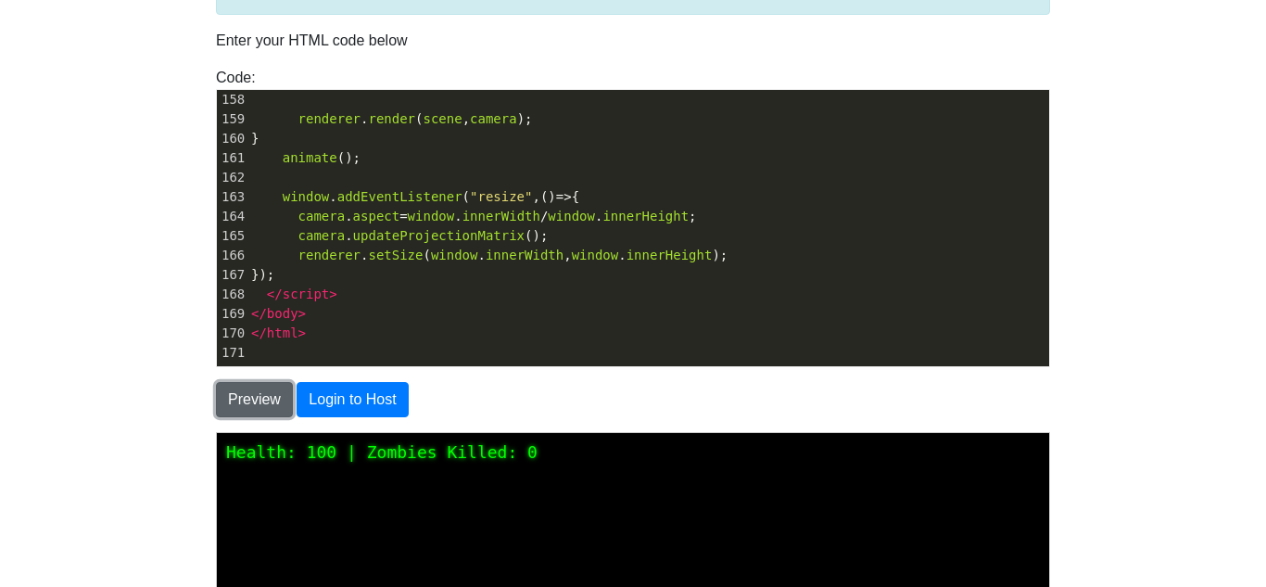
click at [249, 384] on button "Preview" at bounding box center [254, 399] width 77 height 35
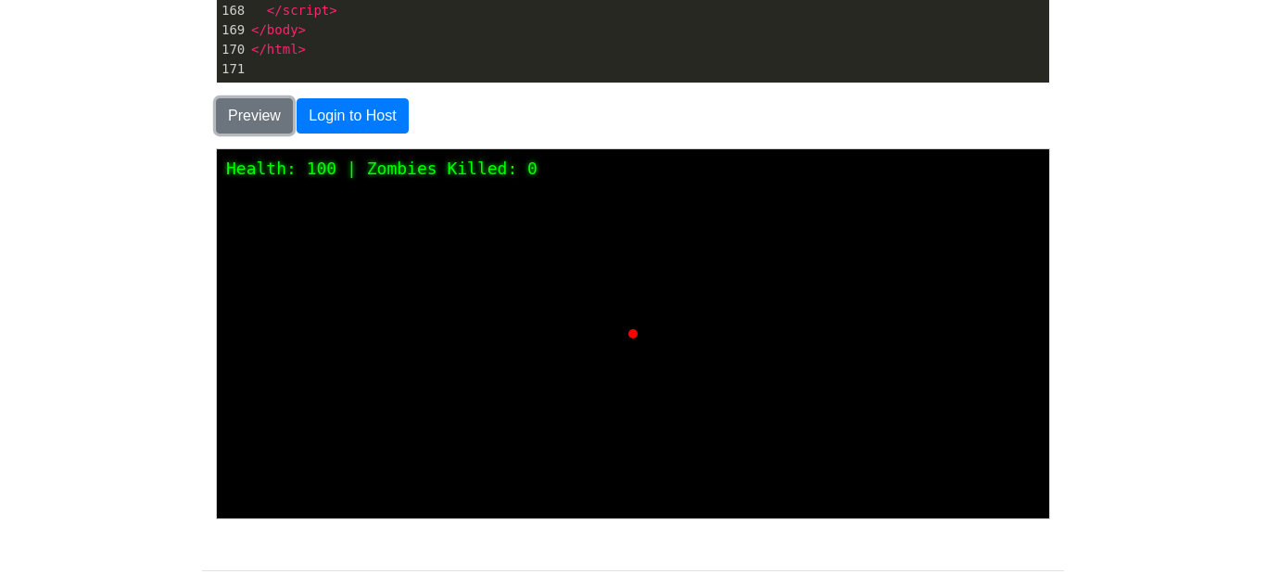
scroll to position [416, 0]
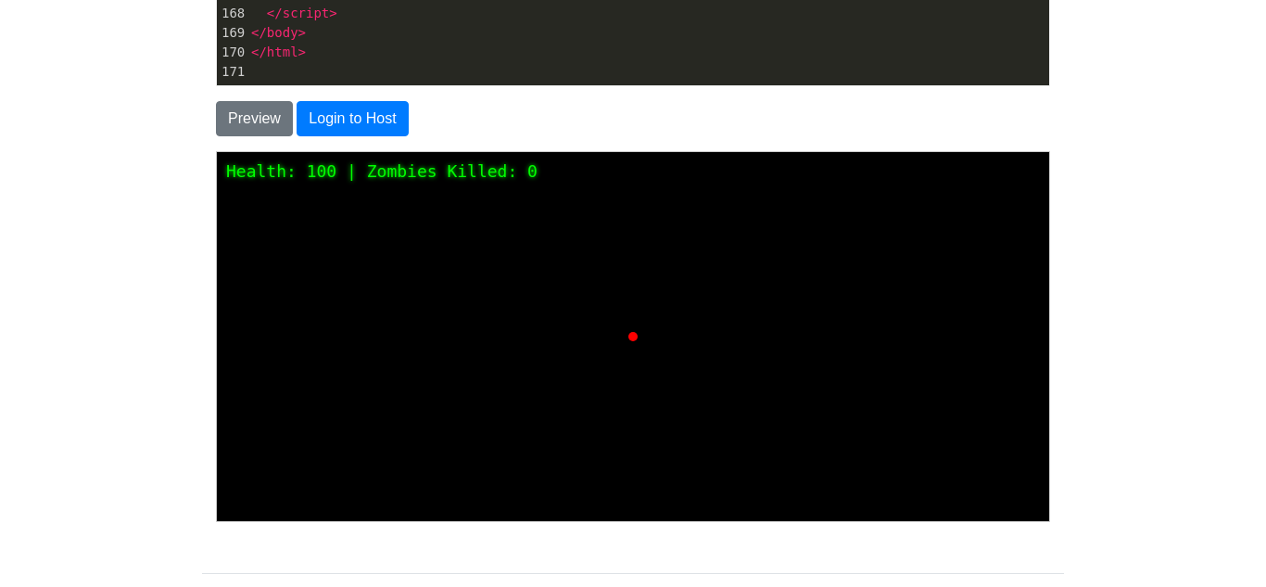
click at [446, 151] on html "Health: 100 | Zombies Killed: 0" at bounding box center [632, 151] width 832 height 0
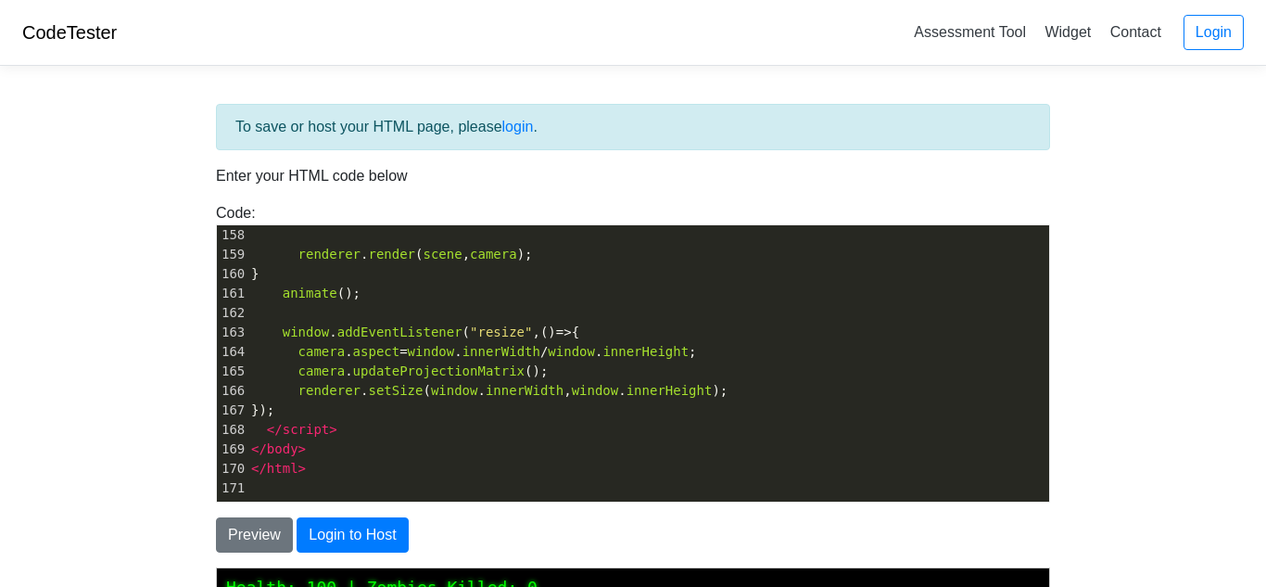
click at [472, 423] on pre "</ script >" at bounding box center [647, 429] width 801 height 19
type textarea "<!DOCTYPE html> <html lang="en"> <head> <meta charset="UTF-8"> <title>3D Zombie…"
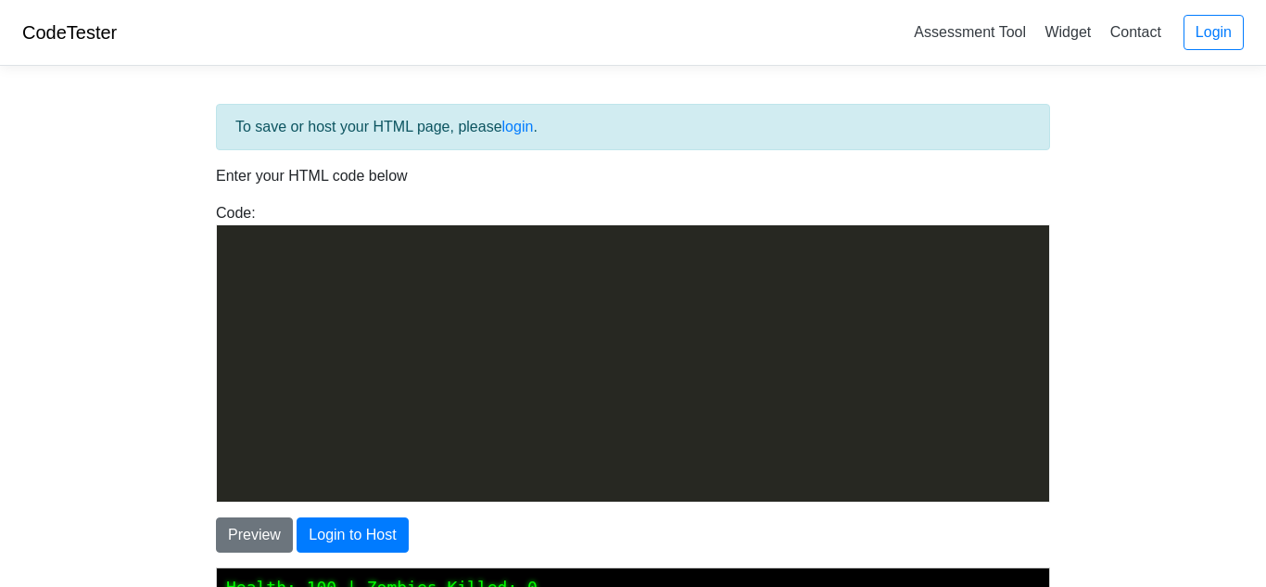
scroll to position [3059, 0]
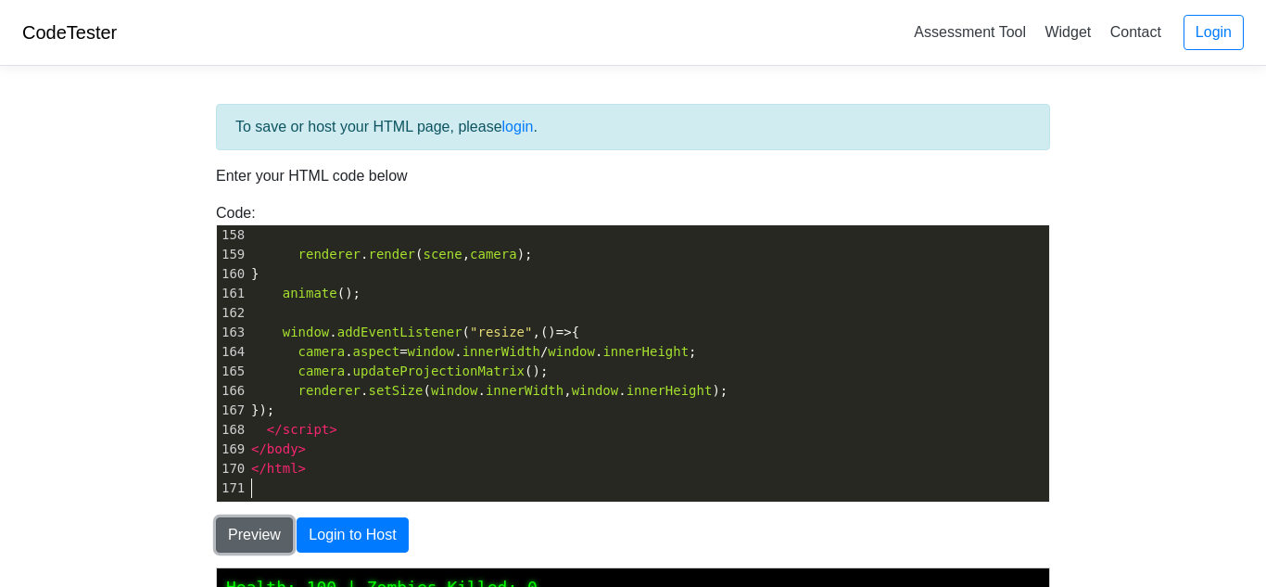
click at [282, 541] on button "Preview" at bounding box center [254, 534] width 77 height 35
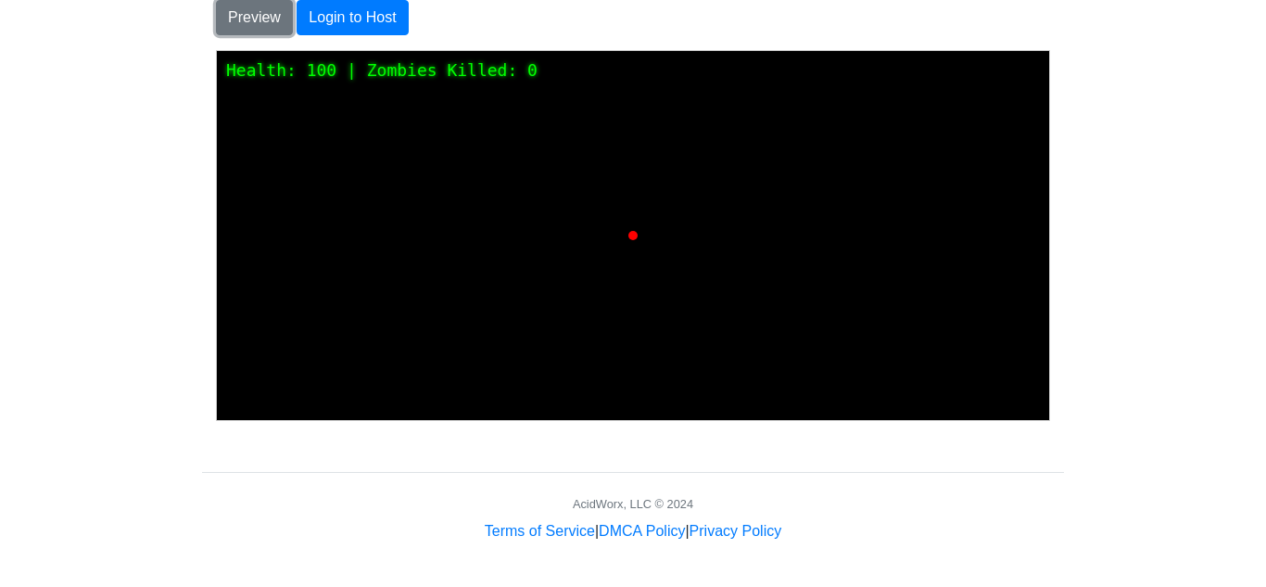
scroll to position [0, 0]
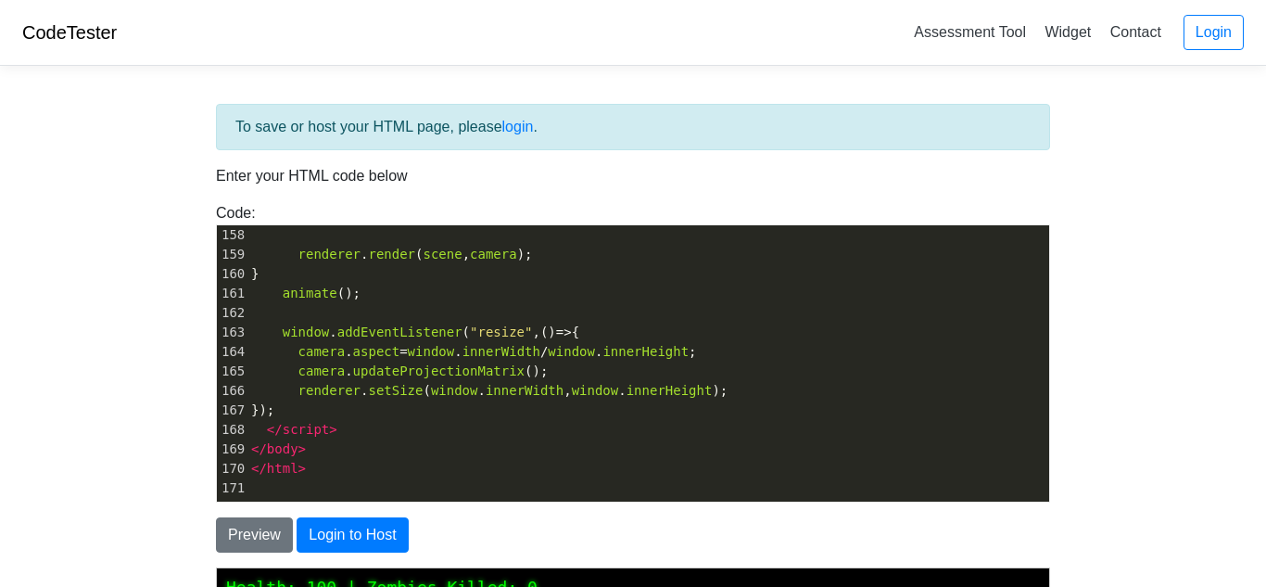
click at [299, 478] on pre "​" at bounding box center [647, 487] width 801 height 19
type textarea "<!DOCTYPE html> <html lang="en"> <head> <meta charset="UTF-8"> <title>3D Zombie…"
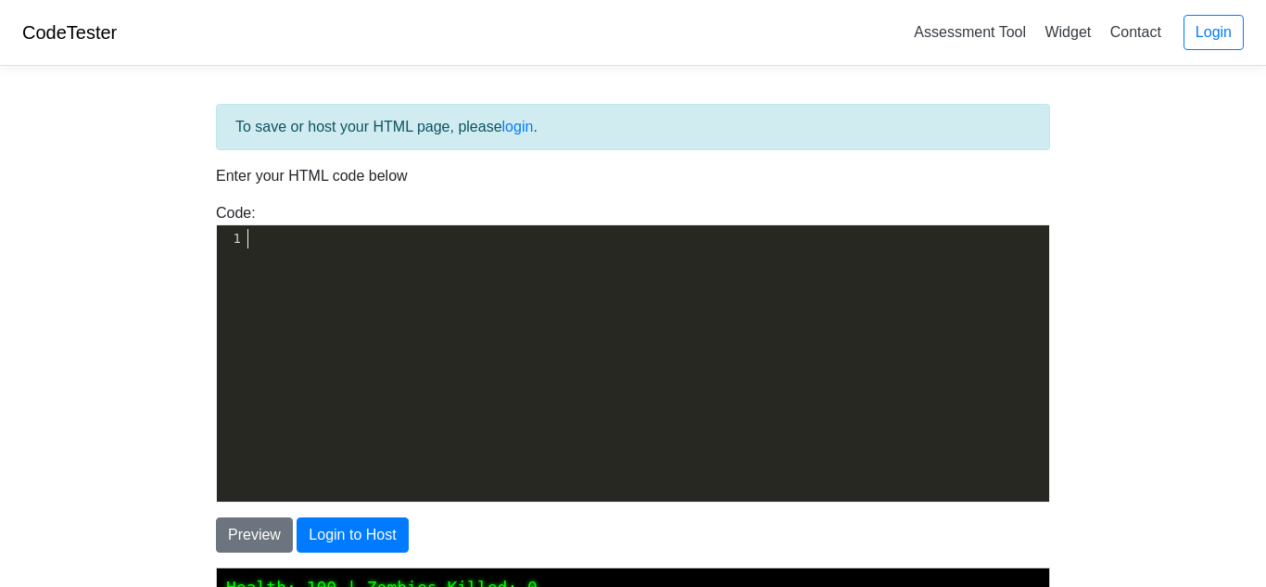
scroll to position [3370, 0]
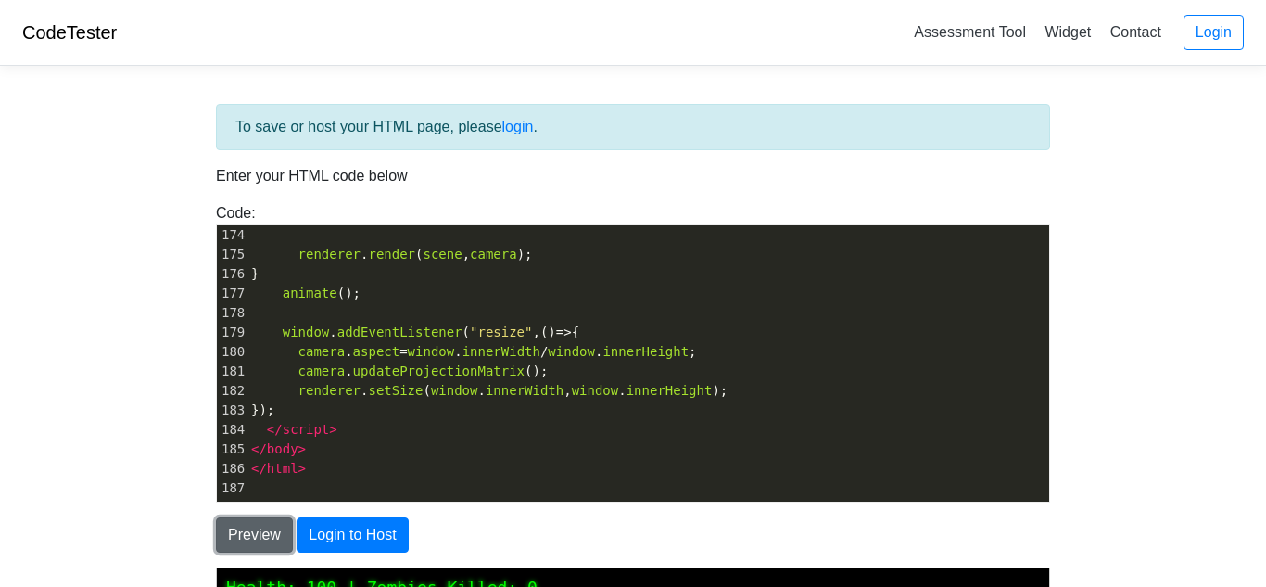
click at [247, 539] on button "Preview" at bounding box center [254, 534] width 77 height 35
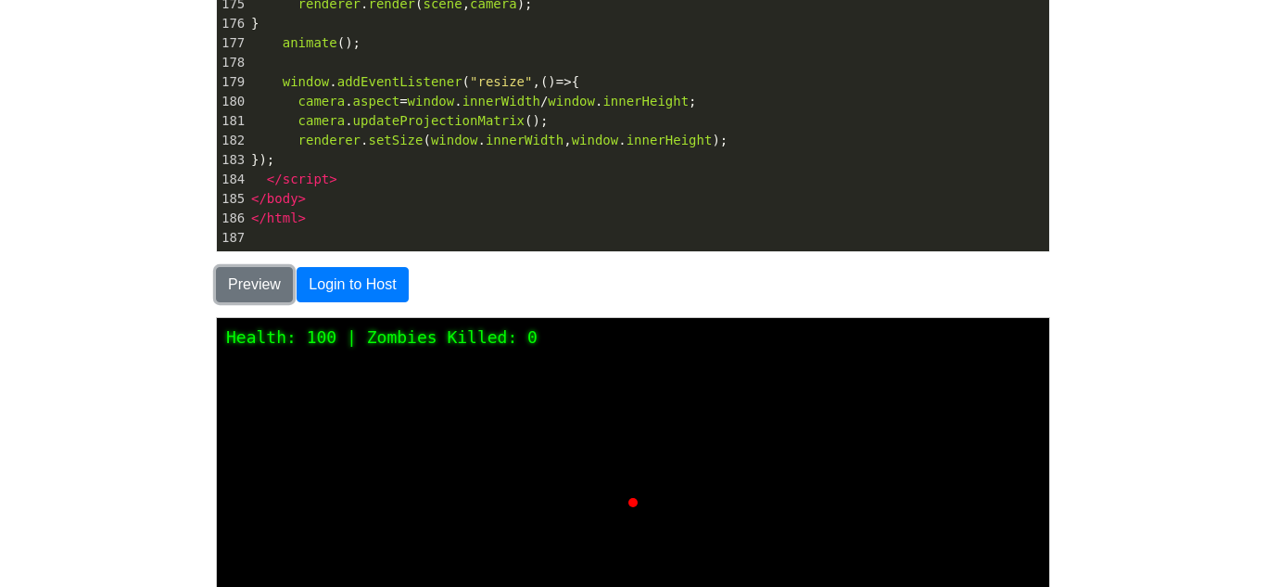
scroll to position [190, 0]
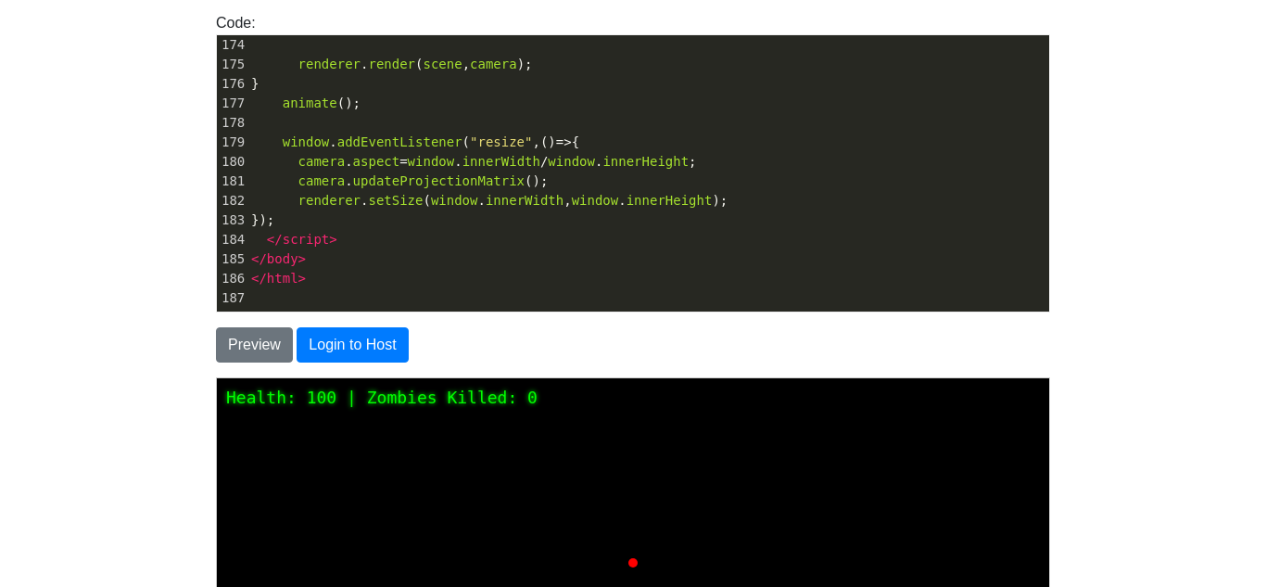
click at [281, 289] on pre "​" at bounding box center [647, 297] width 801 height 19
type textarea "<!DOCTYPE html> <html lang="en"> <head> <meta charset="UTF-8"> <title>3D Zombie…"
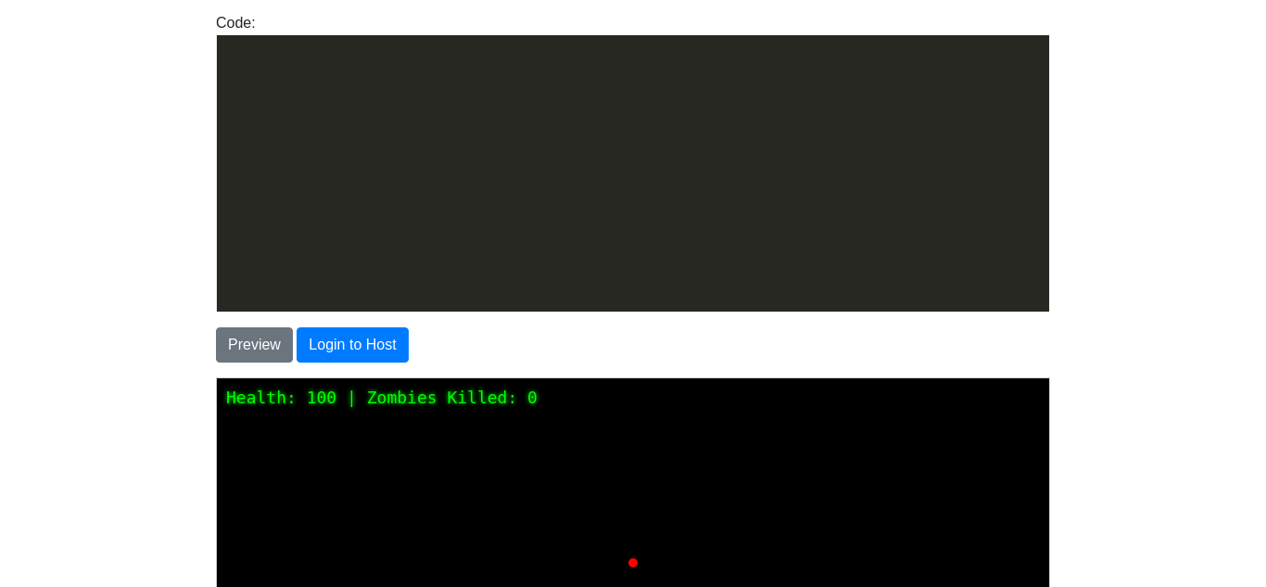
scroll to position [4051, 0]
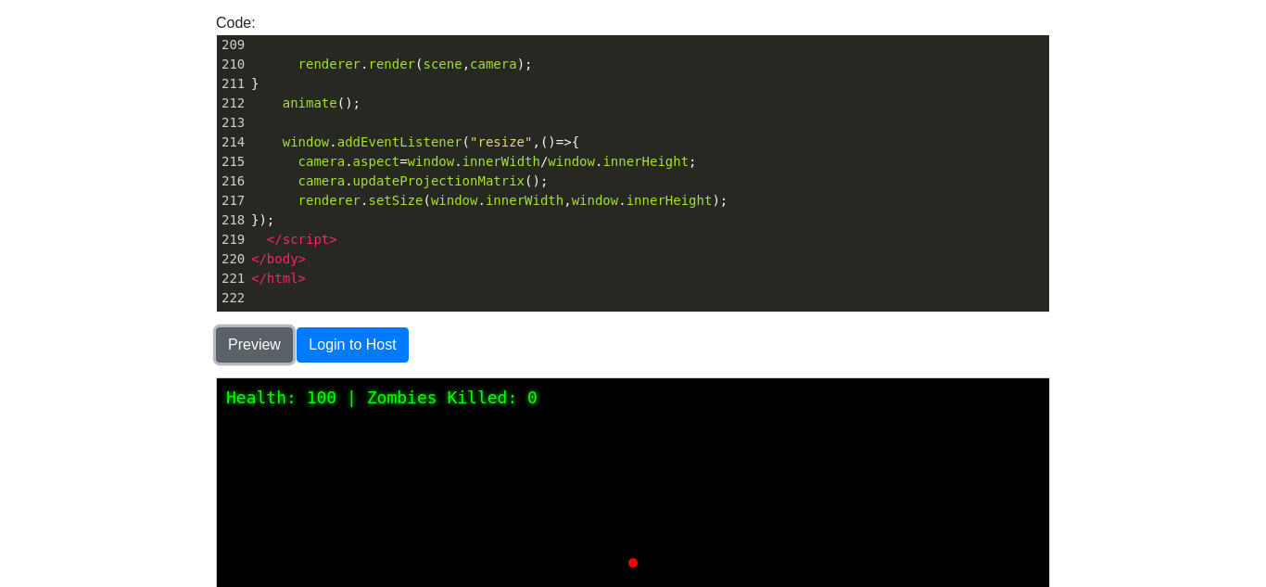
click at [260, 331] on button "Preview" at bounding box center [254, 344] width 77 height 35
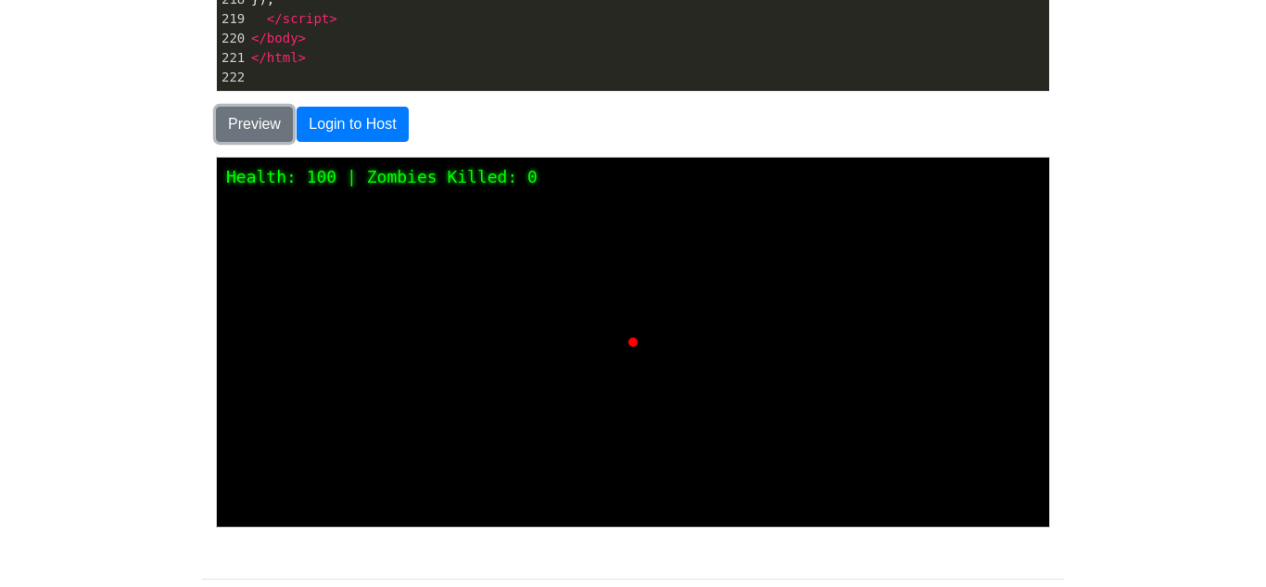
scroll to position [442, 0]
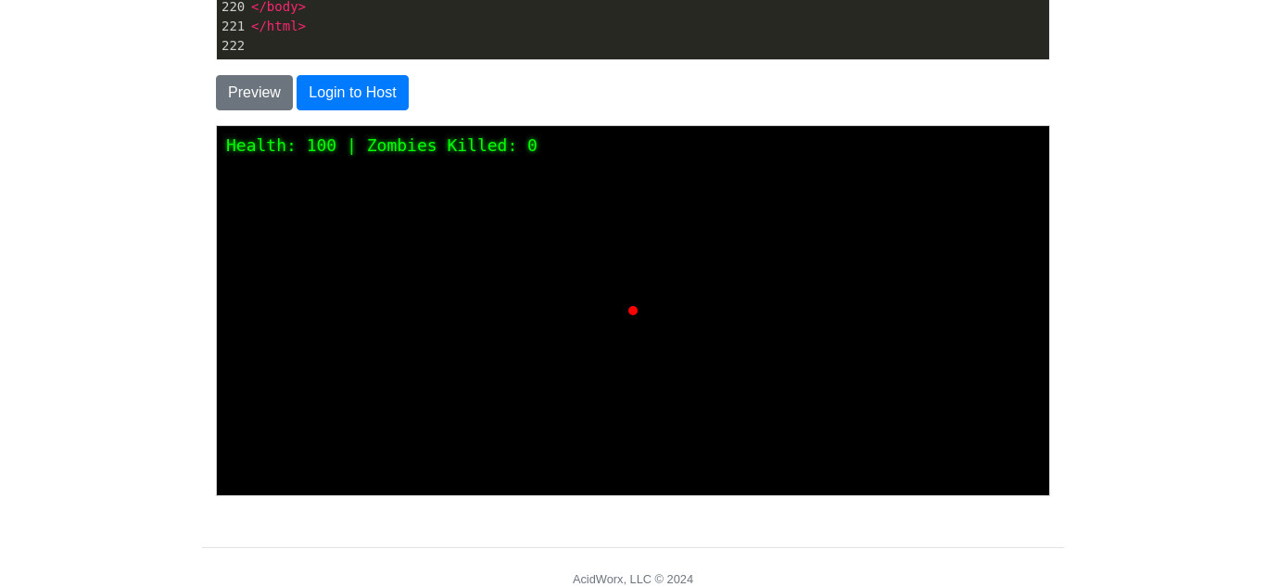
click at [599, 125] on html "Health: 100 | Zombies Killed: 0" at bounding box center [632, 125] width 832 height 0
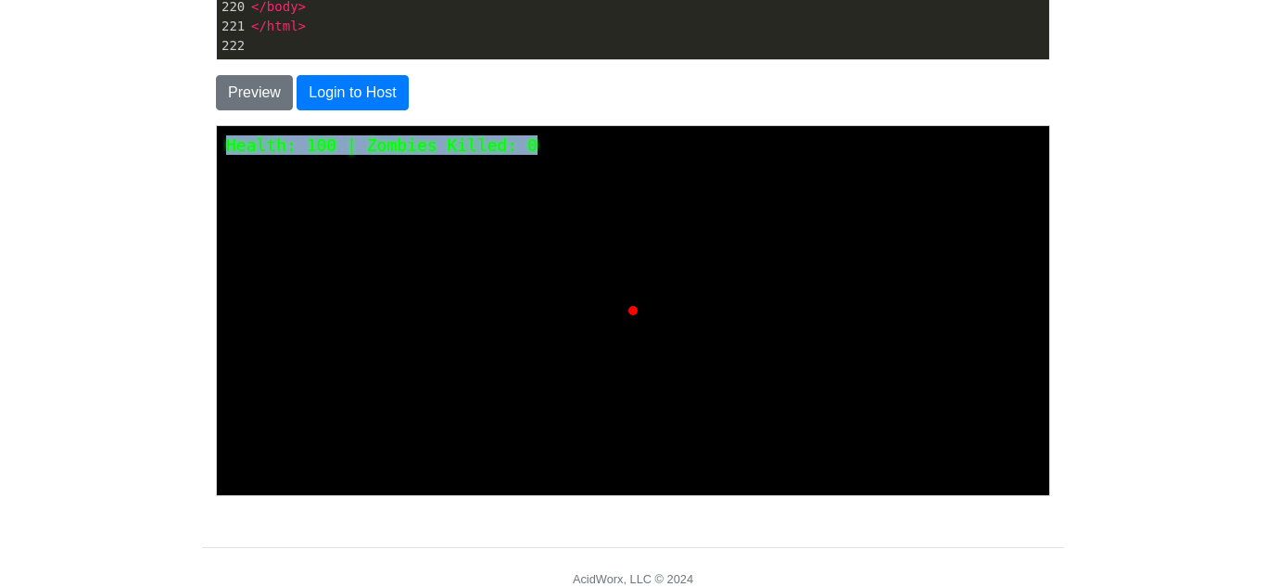
click at [599, 125] on html "Health: 100 | Zombies Killed: 0" at bounding box center [632, 125] width 832 height 0
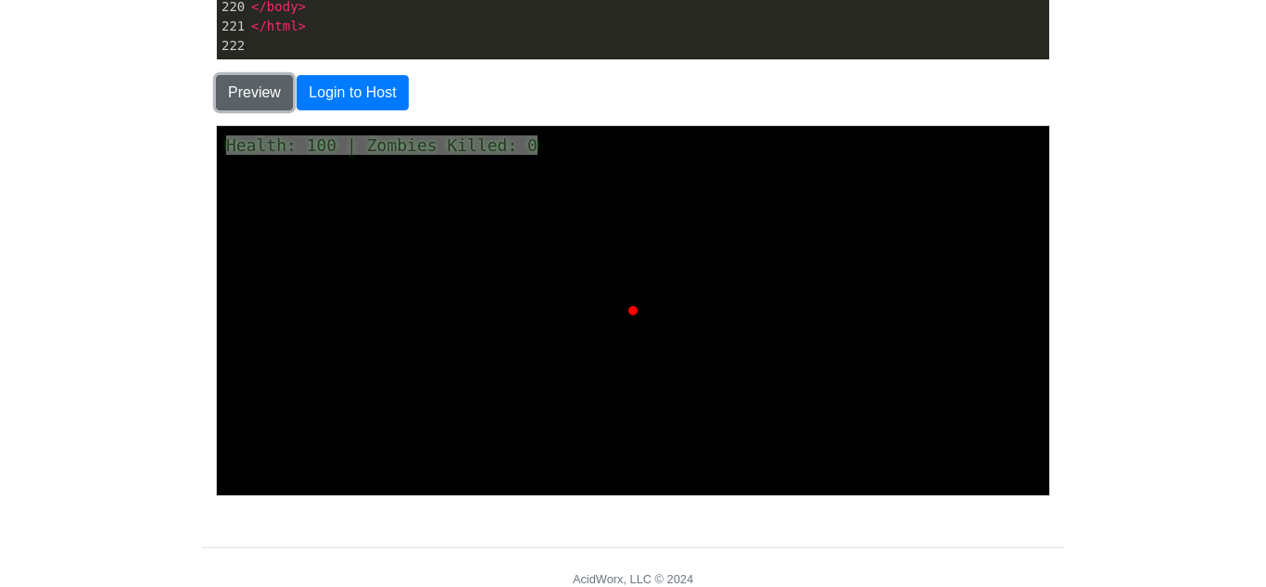
click at [239, 107] on button "Preview" at bounding box center [254, 92] width 77 height 35
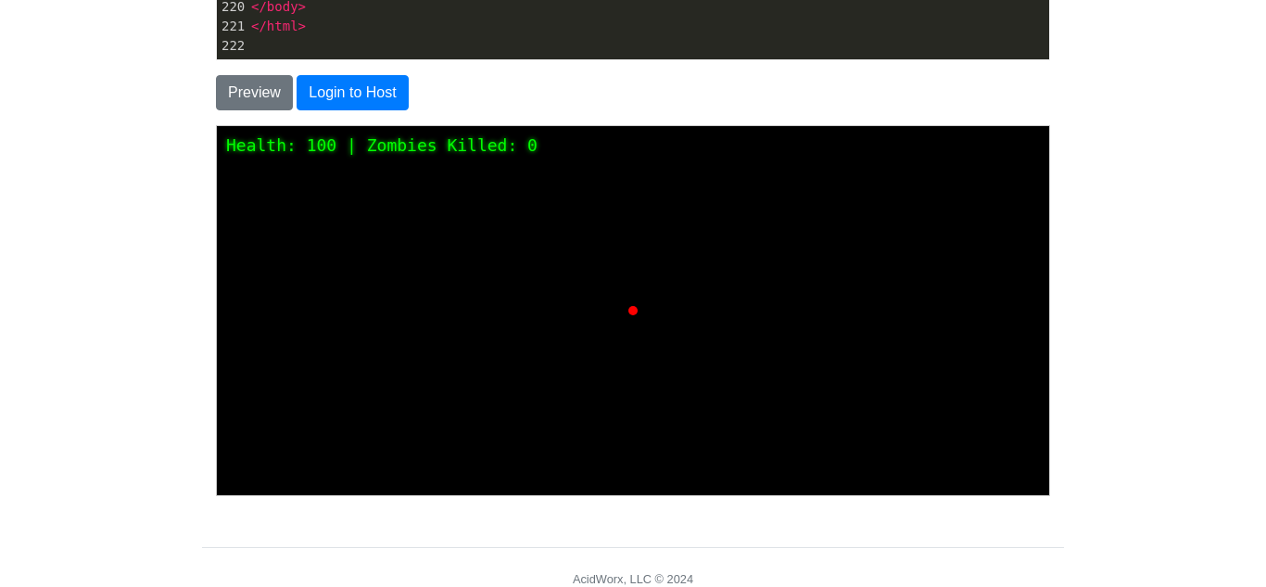
click at [345, 60] on div "Preview Login to Host" at bounding box center [633, 85] width 862 height 50
click at [353, 31] on pre "</ html >" at bounding box center [647, 26] width 801 height 19
type textarea "<!DOCTYPE html> <html lang="en"> <head> <meta charset="UTF-8"> <title>3D Zombie…"
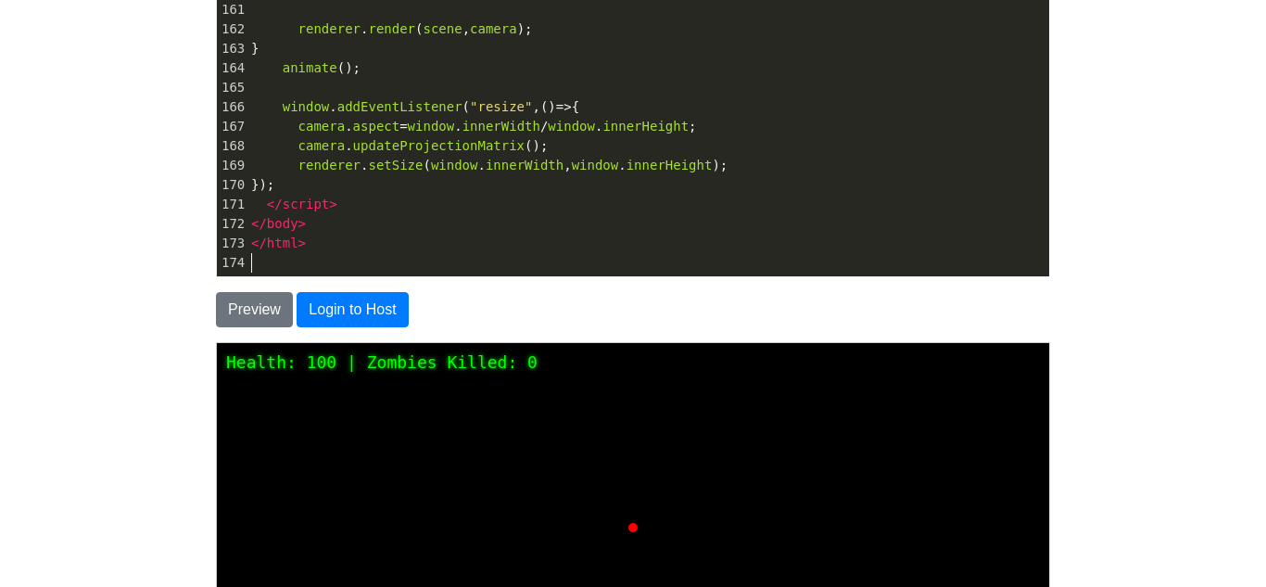
scroll to position [3117, 0]
click at [246, 294] on button "Preview" at bounding box center [254, 309] width 77 height 35
